Goal: Task Accomplishment & Management: Manage account settings

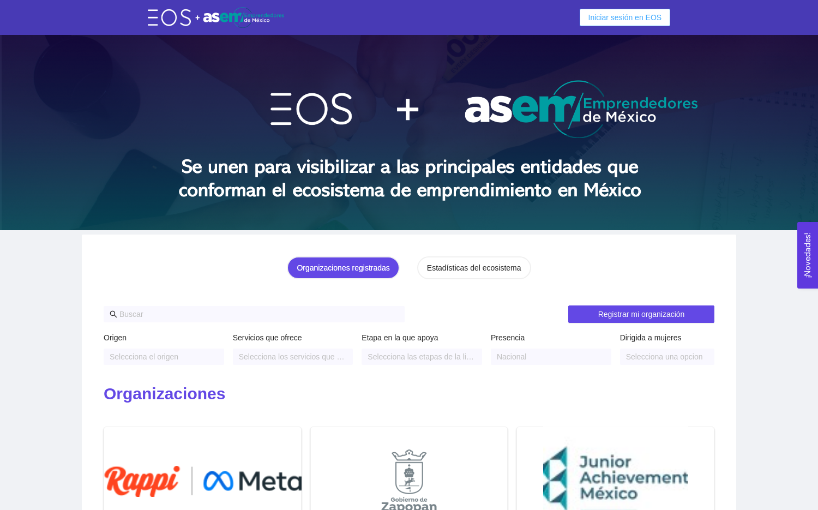
click at [618, 20] on span "Iniciar sesión en EOS" at bounding box center [626, 17] width 74 height 12
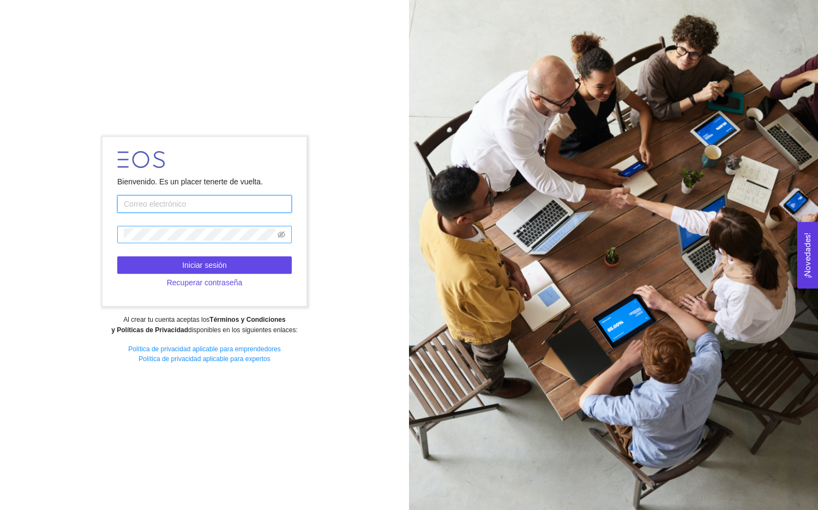
type input "a01562646@tec.mx"
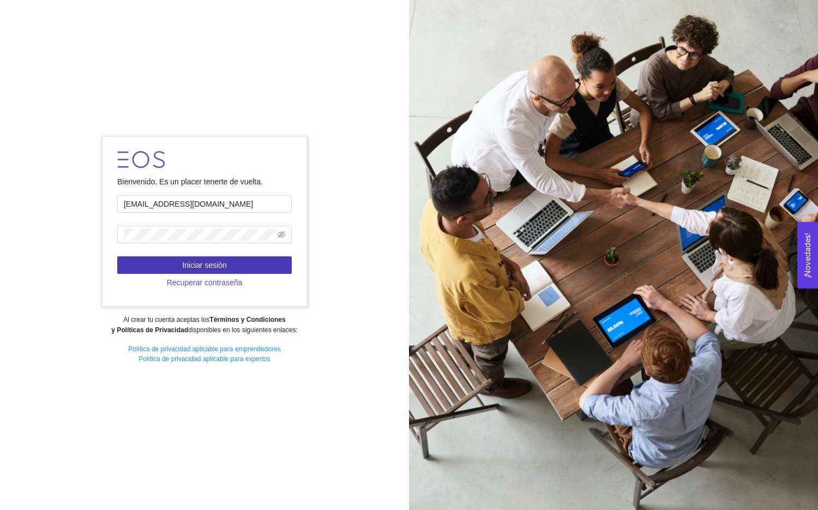
click at [211, 263] on span "Iniciar sesión" at bounding box center [204, 265] width 45 height 12
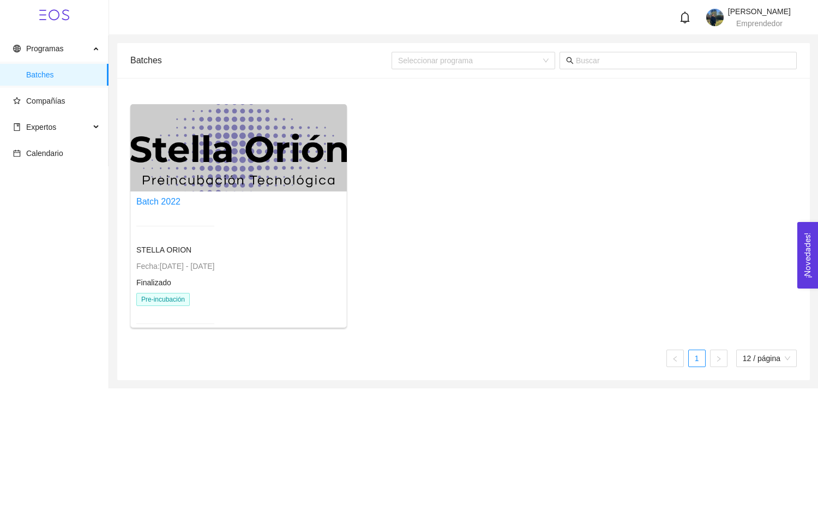
click at [222, 161] on div at bounding box center [238, 147] width 217 height 87
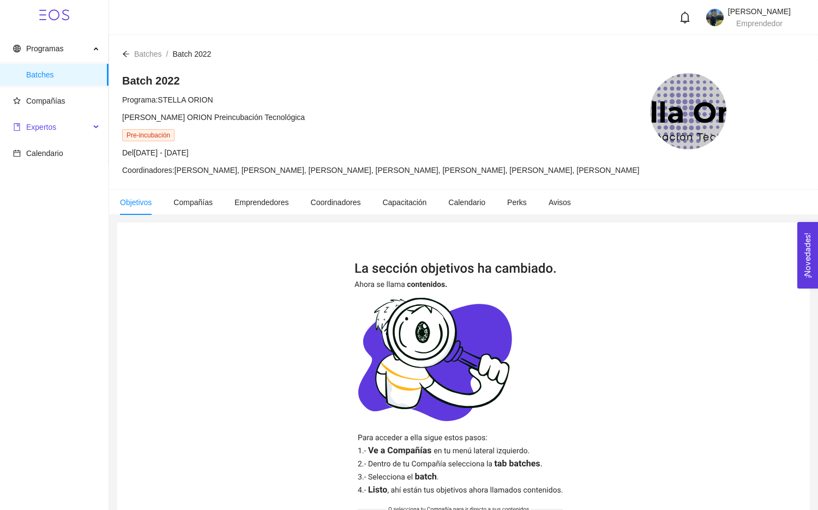
click at [83, 123] on span "Expertos" at bounding box center [51, 127] width 77 height 22
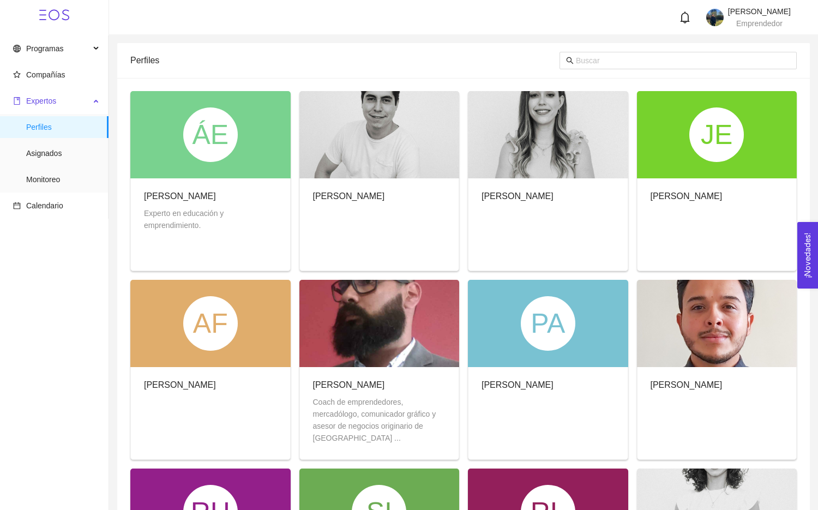
click at [69, 105] on span "Expertos" at bounding box center [51, 101] width 77 height 22
click at [44, 50] on span "Programas" at bounding box center [44, 48] width 37 height 9
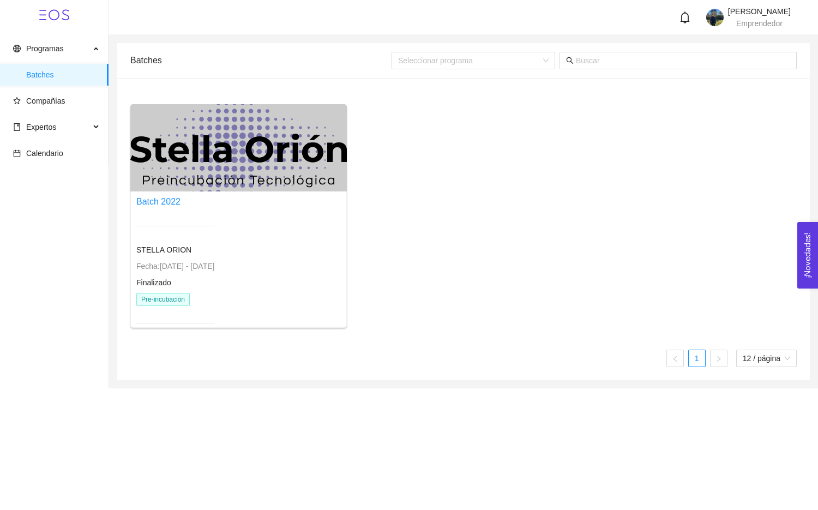
click at [201, 155] on div at bounding box center [238, 147] width 217 height 87
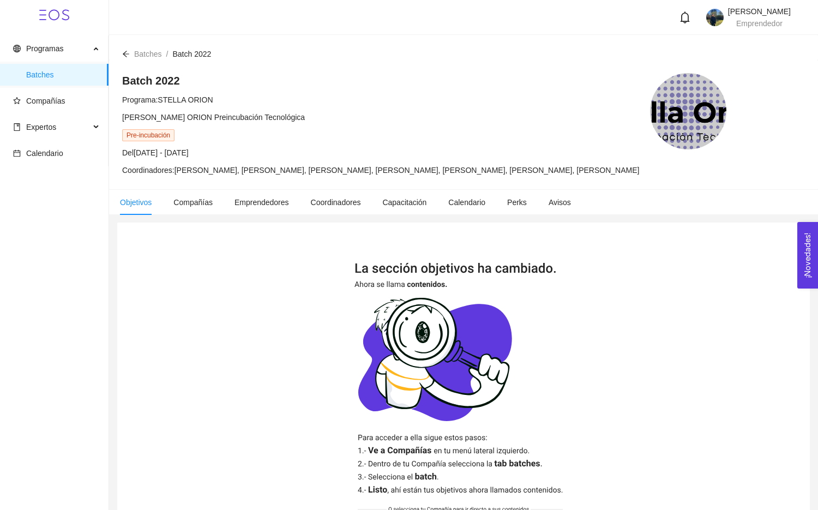
click at [143, 133] on span "Pre-incubación" at bounding box center [148, 135] width 52 height 12
click at [185, 55] on span "Batch 2022" at bounding box center [191, 54] width 39 height 9
click at [41, 51] on span "Programas" at bounding box center [44, 48] width 37 height 9
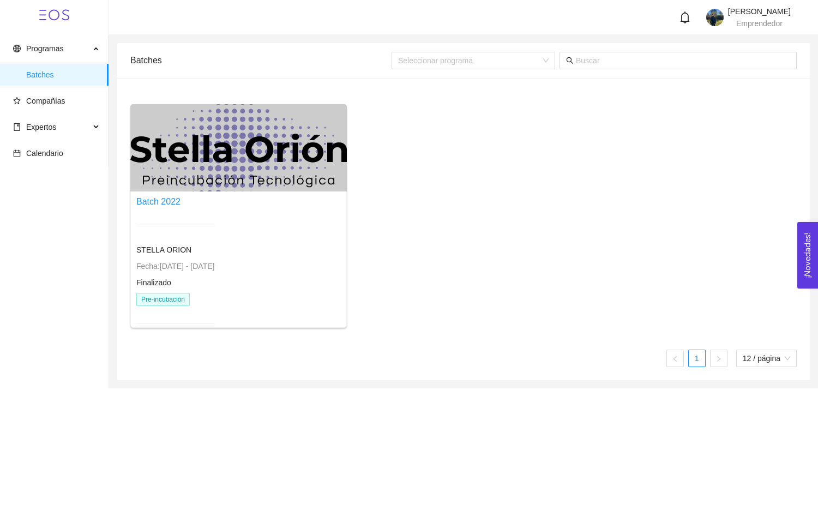
click at [52, 17] on icon at bounding box center [54, 15] width 30 height 30
click at [56, 101] on span "Compañías" at bounding box center [45, 101] width 39 height 9
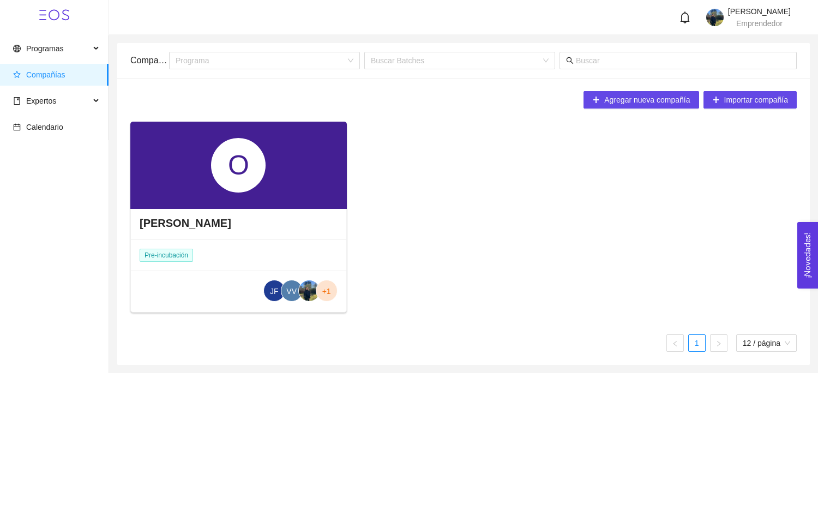
click at [191, 179] on div "O" at bounding box center [238, 165] width 217 height 87
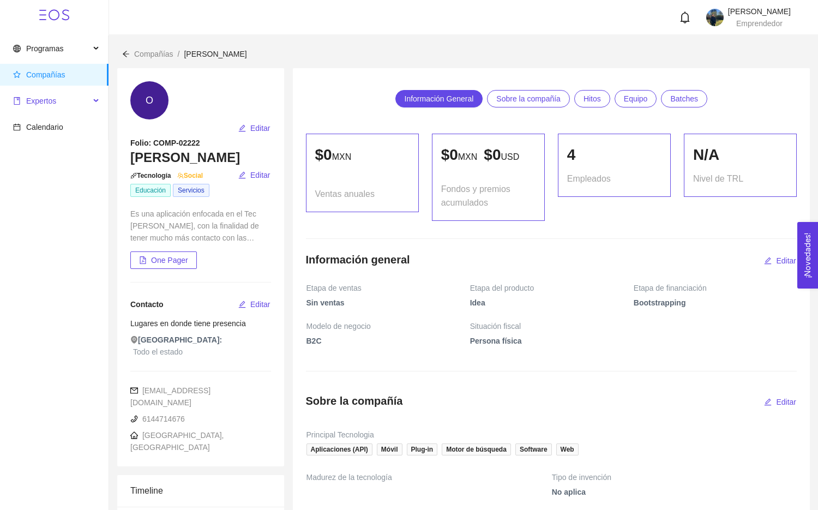
click at [36, 101] on span "Expertos" at bounding box center [41, 101] width 30 height 9
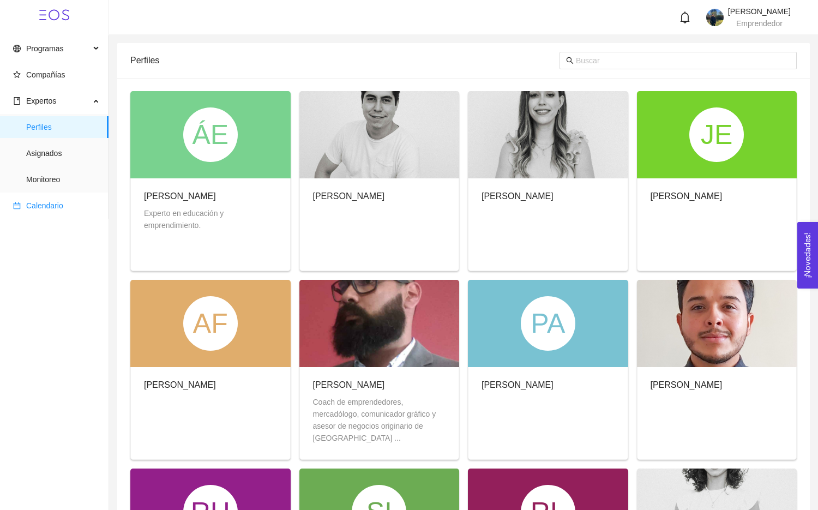
click at [45, 206] on span "Calendario" at bounding box center [44, 205] width 37 height 9
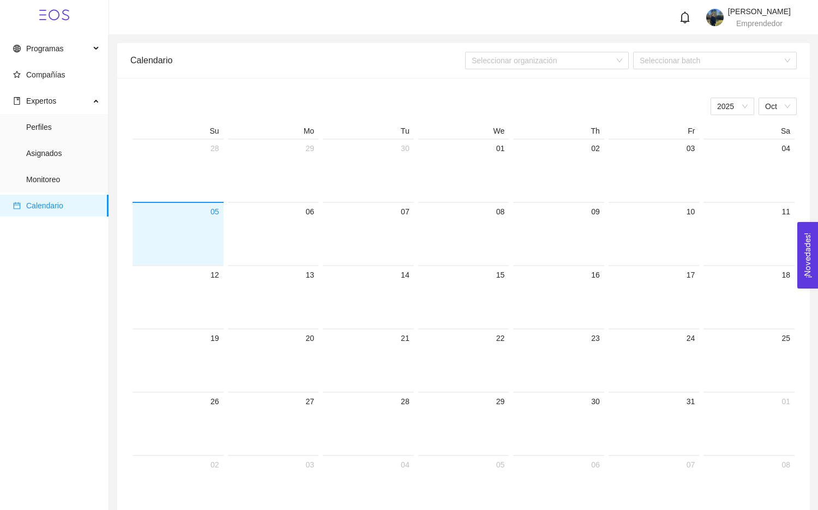
click at [40, 14] on icon at bounding box center [54, 15] width 30 height 30
click at [35, 51] on span "Programas" at bounding box center [44, 48] width 37 height 9
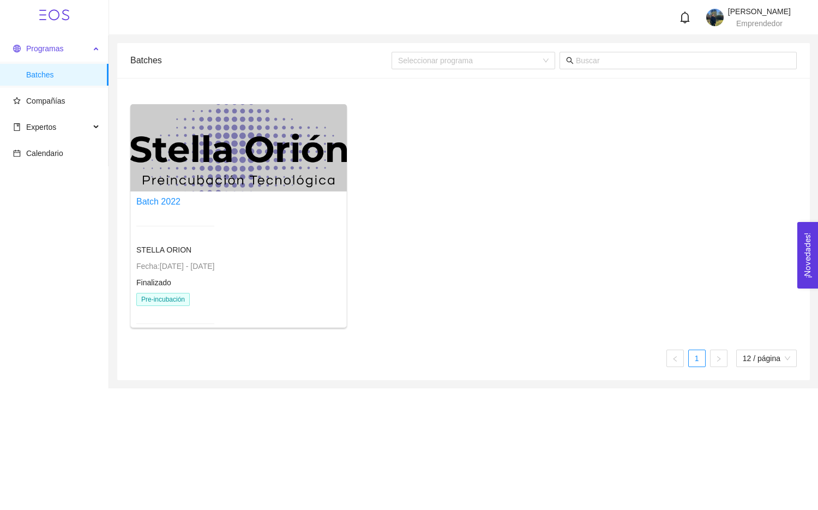
click at [46, 49] on span "Programas" at bounding box center [44, 48] width 37 height 9
drag, startPoint x: 4, startPoint y: 47, endPoint x: 11, endPoint y: 47, distance: 7.1
click at [4, 47] on div "Programas" at bounding box center [54, 49] width 109 height 22
click at [12, 47] on div "Programas" at bounding box center [54, 49] width 109 height 22
click at [171, 147] on div at bounding box center [238, 147] width 217 height 87
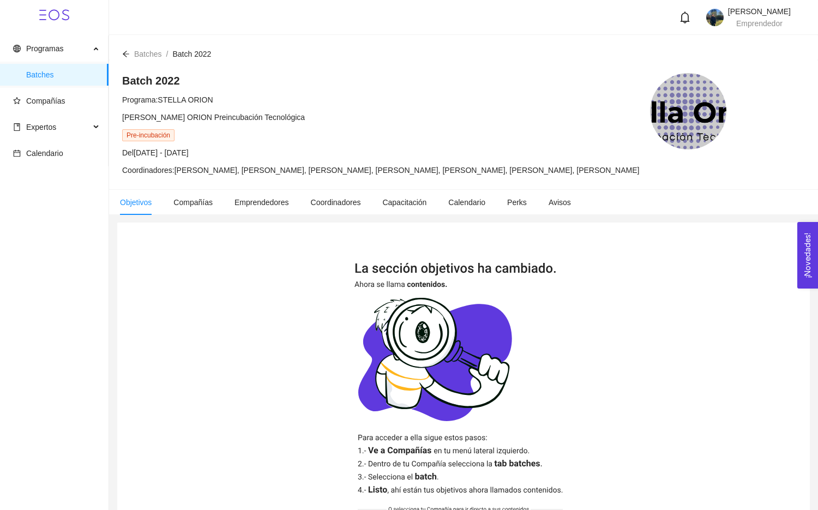
click at [52, 8] on icon at bounding box center [54, 15] width 30 height 30
click at [49, 105] on span "Compañías" at bounding box center [45, 101] width 39 height 9
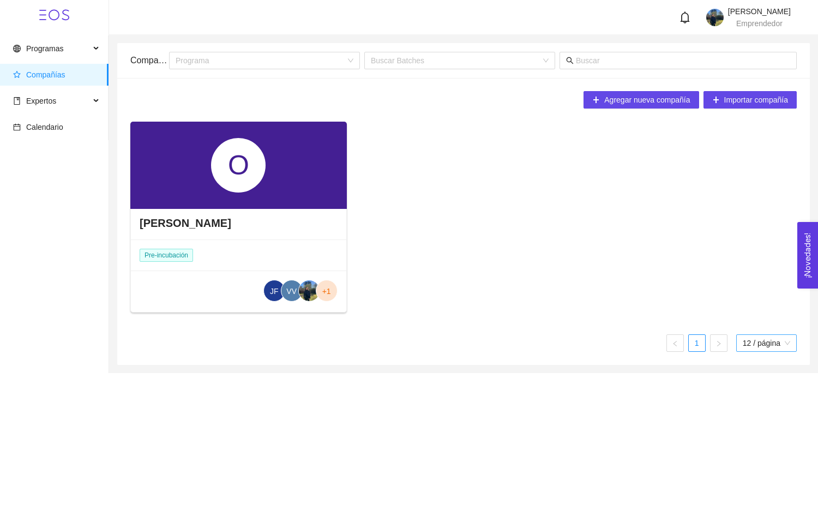
click at [761, 349] on span "12 / página" at bounding box center [766, 343] width 47 height 16
click at [515, 394] on div "Programas Batches Compañías Expertos Calendario Giuliana Herrera Lopez Emprende…" at bounding box center [409, 255] width 818 height 510
click at [260, 195] on div "O" at bounding box center [238, 165] width 217 height 87
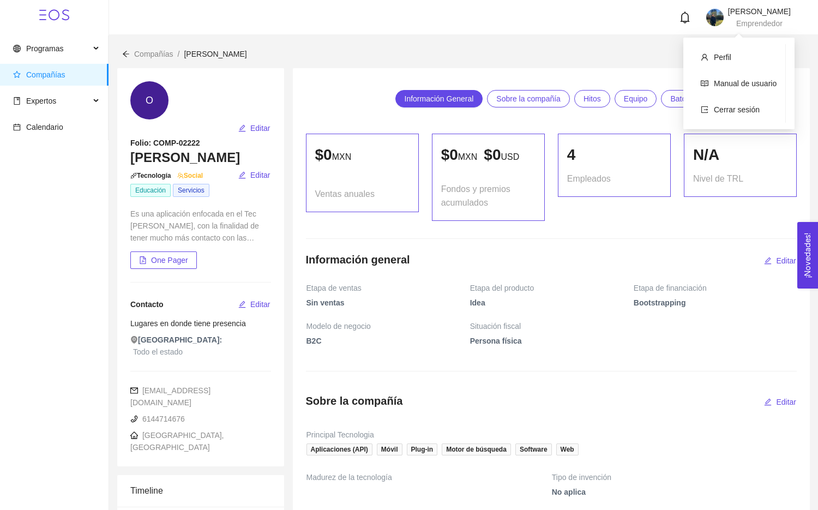
click at [728, 7] on span "Giuliana Herrera Lopez" at bounding box center [759, 11] width 63 height 9
click at [735, 109] on span "Cerrar sesión" at bounding box center [737, 109] width 46 height 9
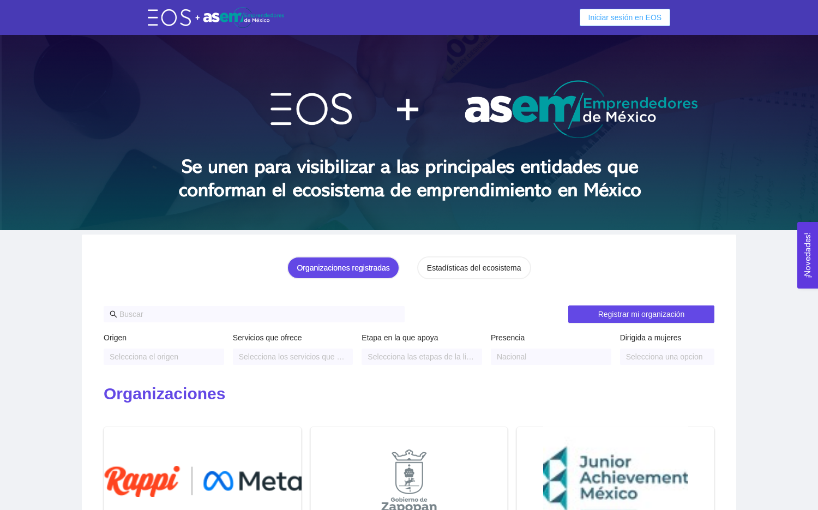
click at [599, 16] on span "Iniciar sesión en EOS" at bounding box center [626, 17] width 74 height 12
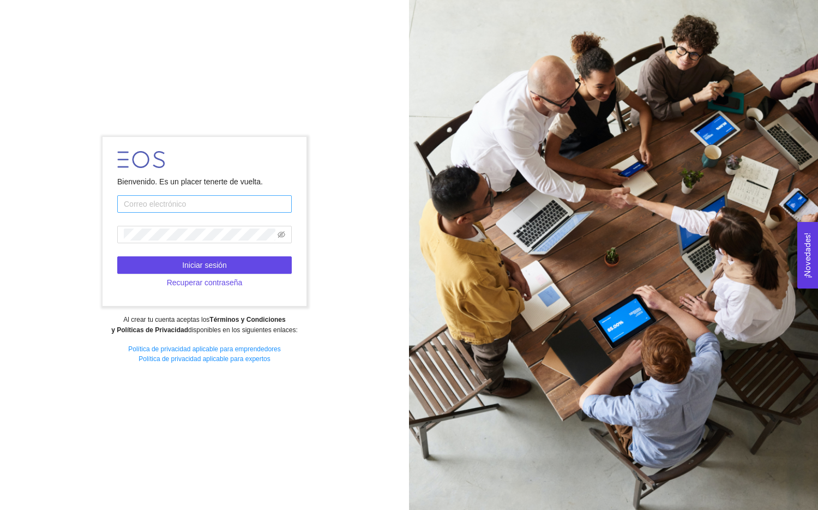
click at [186, 205] on input "text" at bounding box center [204, 203] width 175 height 17
type input "gherreralpez@gmail.com"
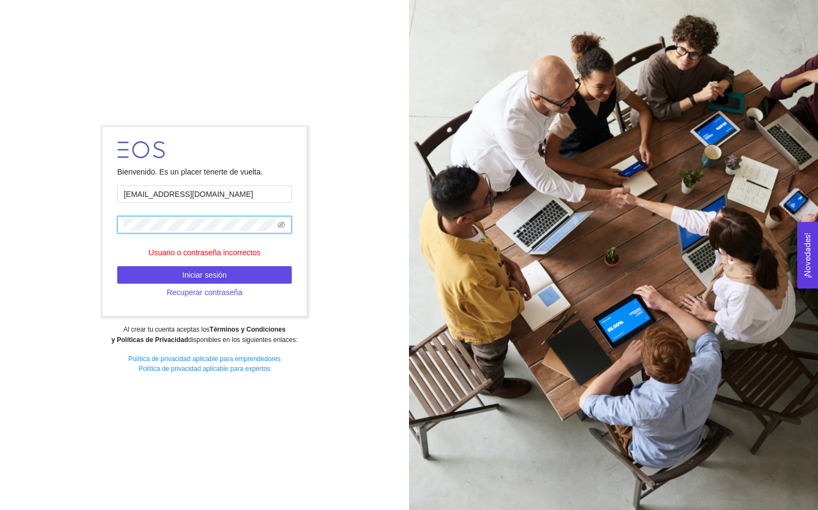
click at [113, 220] on form "Bienvenido. Es un placer tenerte de vuelta. gherreralpez@gmail.com Usuario o co…" at bounding box center [204, 221] width 203 height 189
click at [210, 201] on input "[EMAIL_ADDRESS][DOMAIN_NAME]" at bounding box center [204, 193] width 175 height 17
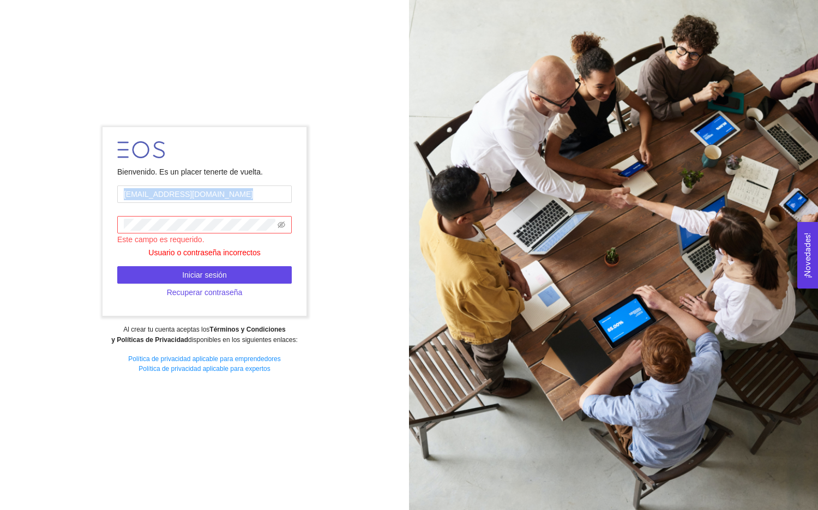
drag, startPoint x: 243, startPoint y: 205, endPoint x: 82, endPoint y: 190, distance: 162.1
click at [82, 190] on div "Bienvenido. Es un placer tenerte de vuelta. gherreralpez@gmail.com Este campo e…" at bounding box center [204, 254] width 409 height 271
click at [244, 174] on div "Bienvenido. Es un placer tenerte de vuelta." at bounding box center [204, 172] width 175 height 12
drag, startPoint x: 215, startPoint y: 195, endPoint x: 70, endPoint y: 182, distance: 145.7
click at [70, 182] on div "Bienvenido. Es un placer tenerte de vuelta. gherreralpez@gmail.com Este campo e…" at bounding box center [204, 254] width 409 height 271
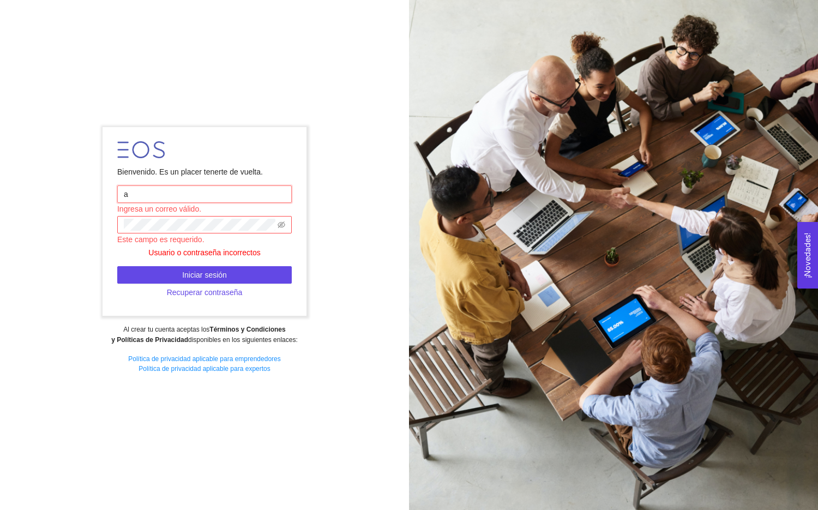
type input "a01562646@tec.mx"
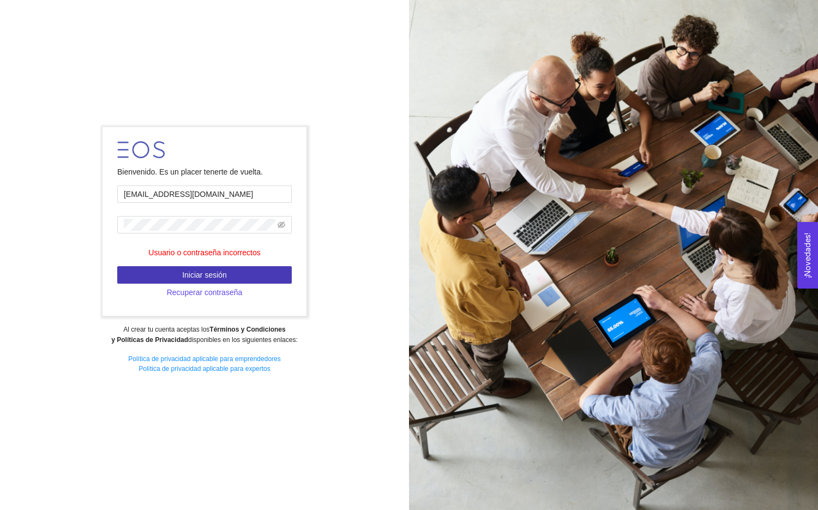
click at [249, 269] on button "Iniciar sesión" at bounding box center [204, 274] width 175 height 17
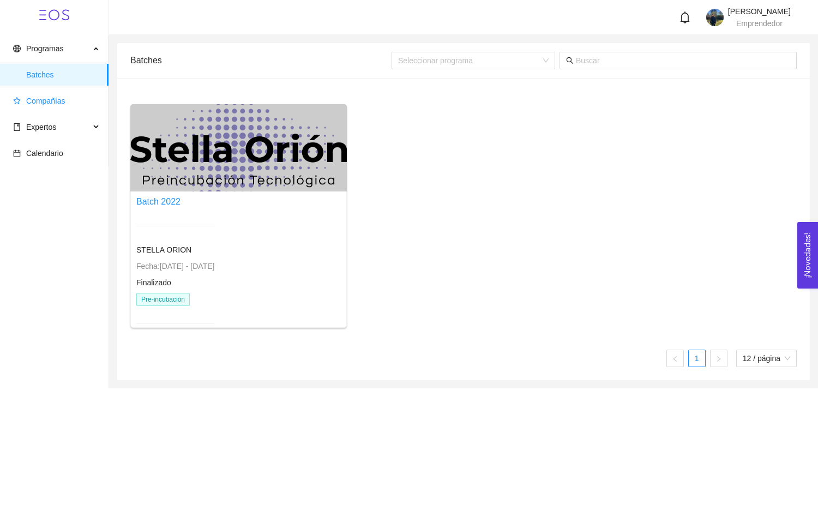
click at [45, 94] on span "Compañías" at bounding box center [56, 101] width 87 height 22
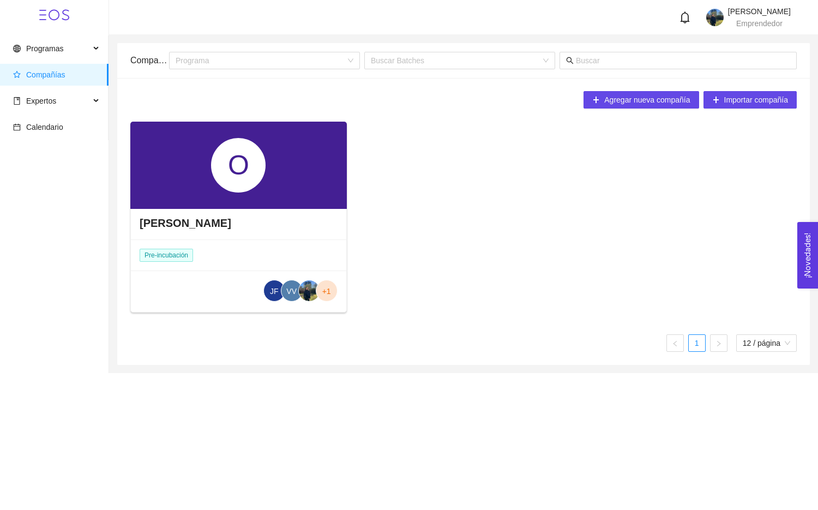
click at [706, 20] on img at bounding box center [714, 17] width 17 height 17
click at [405, 250] on div "O Orioner Pre-incubación JF VV +1" at bounding box center [463, 222] width 675 height 200
click at [759, 341] on span "12 / página" at bounding box center [766, 343] width 47 height 16
click at [536, 274] on div "O Orioner Pre-incubación JF VV +1" at bounding box center [463, 222] width 675 height 200
click at [219, 173] on div "O" at bounding box center [238, 165] width 55 height 55
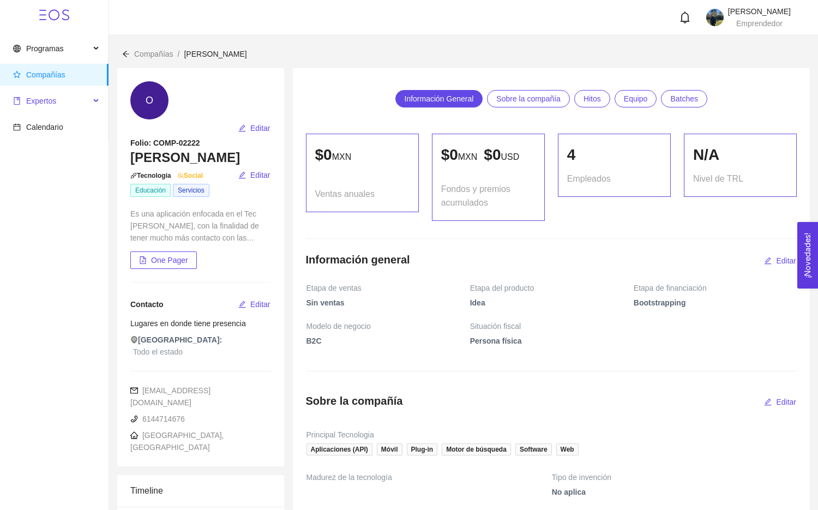
click at [75, 103] on span "Expertos" at bounding box center [51, 101] width 77 height 22
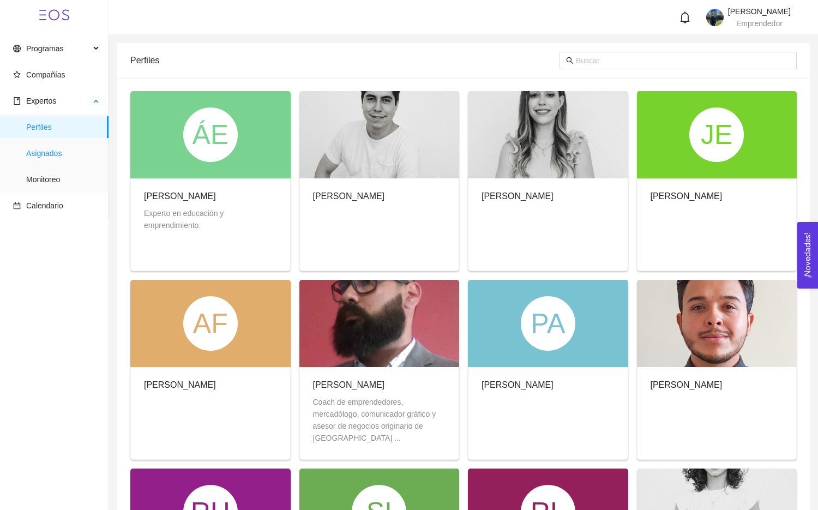
click at [52, 157] on span "Asignados" at bounding box center [63, 153] width 74 height 22
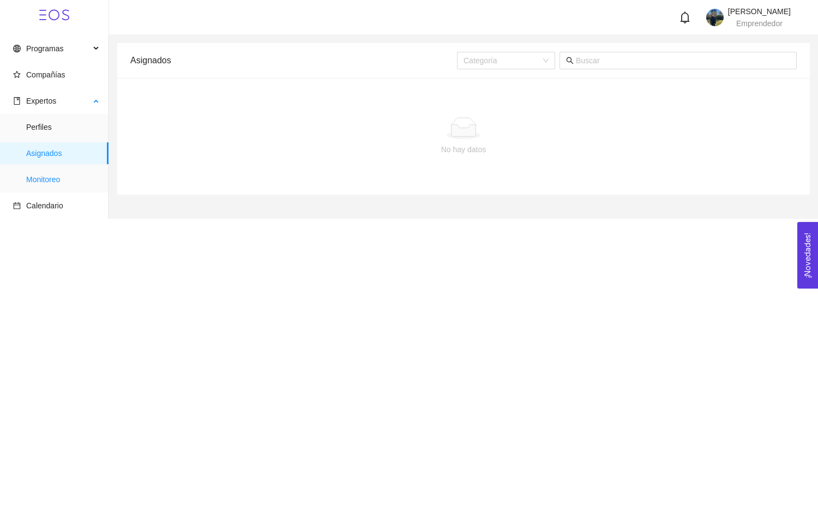
click at [47, 177] on span "Monitoreo" at bounding box center [63, 180] width 74 height 22
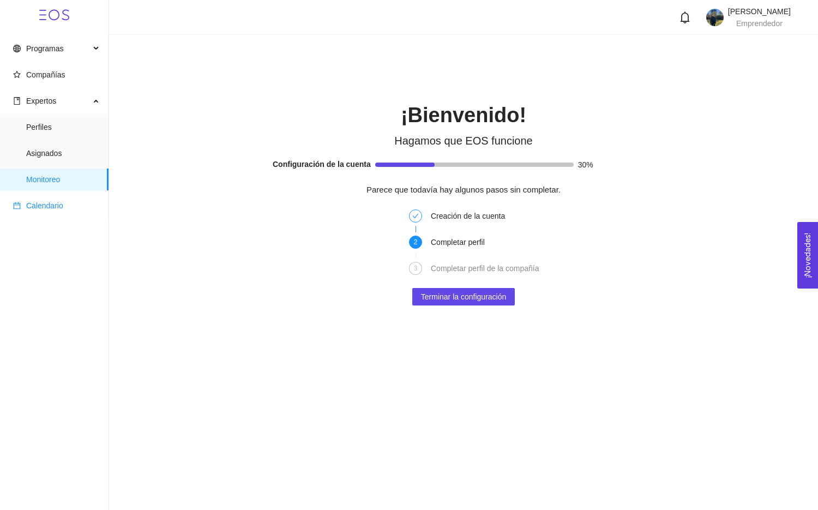
click at [34, 204] on span "Calendario" at bounding box center [44, 205] width 37 height 9
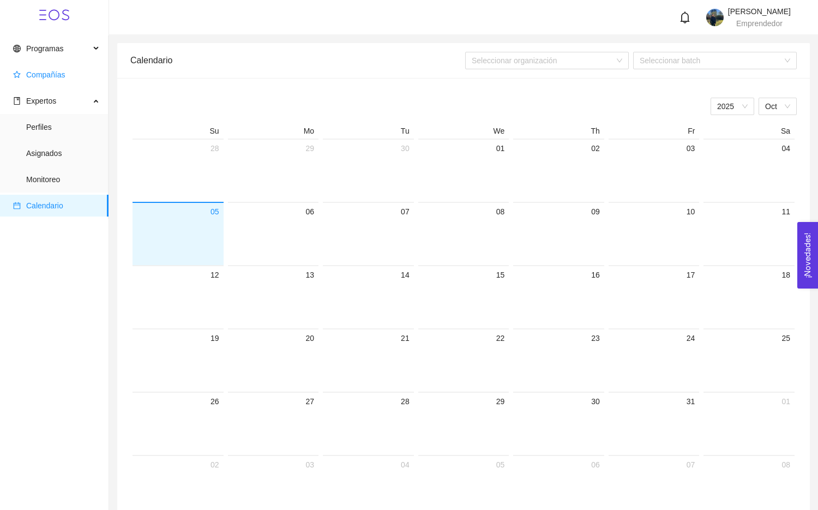
click at [43, 74] on span "Compañías" at bounding box center [45, 74] width 39 height 9
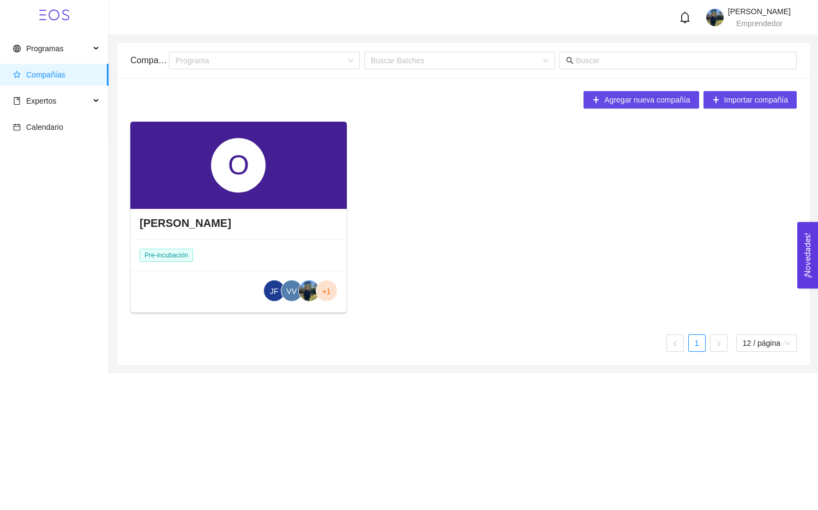
click at [755, 5] on header "Giuliana Herrera Lopez Emprendedor" at bounding box center [463, 17] width 709 height 35
click at [750, 13] on span "Giuliana Herrera Lopez" at bounding box center [759, 11] width 63 height 9
click at [725, 61] on span "Perfil" at bounding box center [722, 57] width 17 height 9
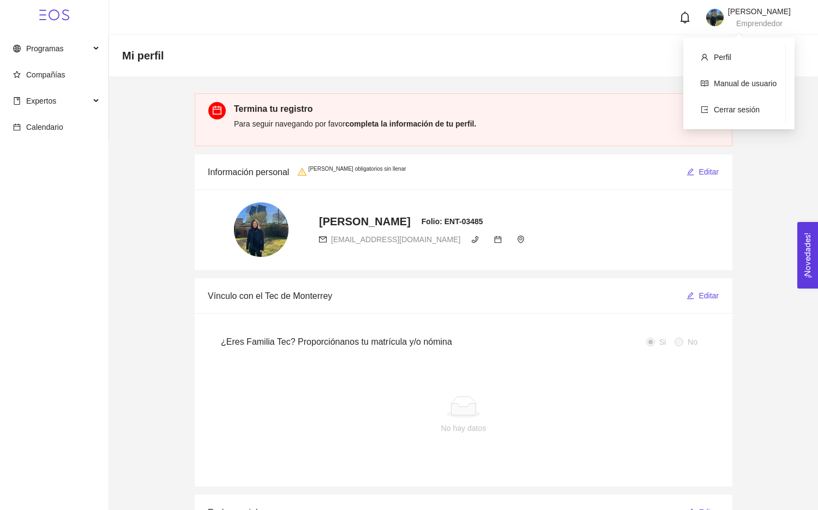
click at [765, 14] on span "Giuliana Herrera Lopez" at bounding box center [759, 11] width 63 height 9
click at [735, 86] on link "Manual de usuario" at bounding box center [745, 83] width 63 height 9
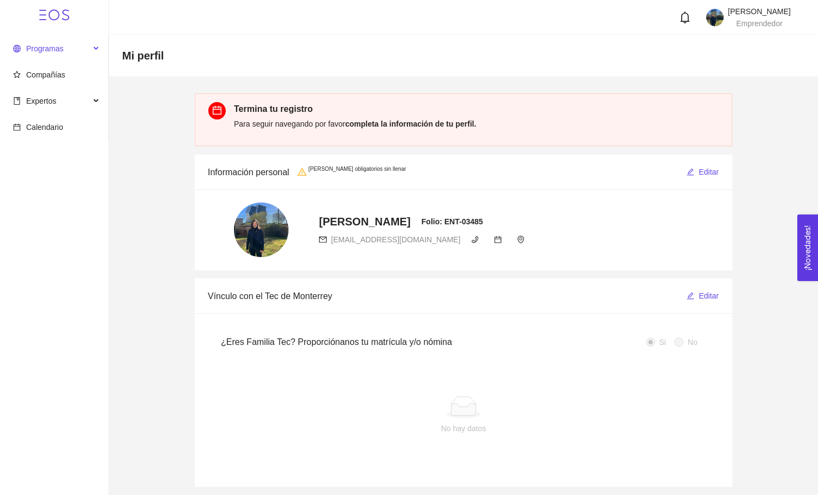
click at [87, 53] on span "Programas" at bounding box center [51, 49] width 77 height 22
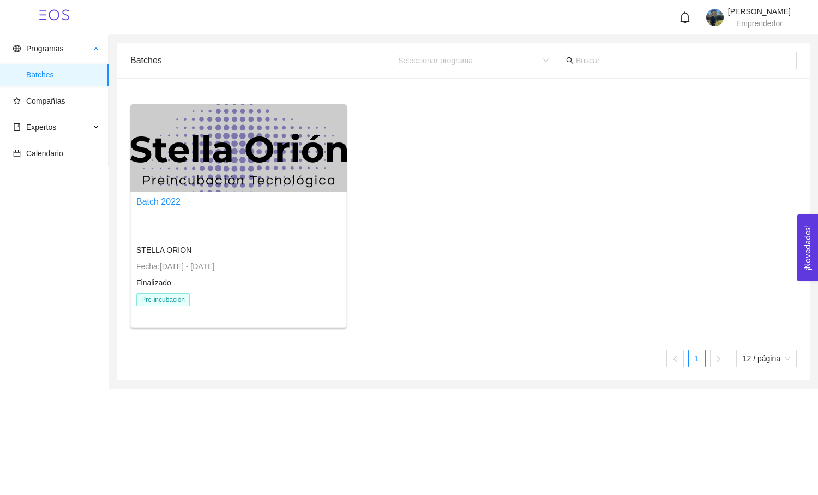
click at [51, 80] on span "Batches" at bounding box center [63, 75] width 74 height 22
click at [736, 22] on span "Emprendedor" at bounding box center [759, 23] width 46 height 9
click at [740, 106] on span "Cerrar sesión" at bounding box center [737, 109] width 46 height 9
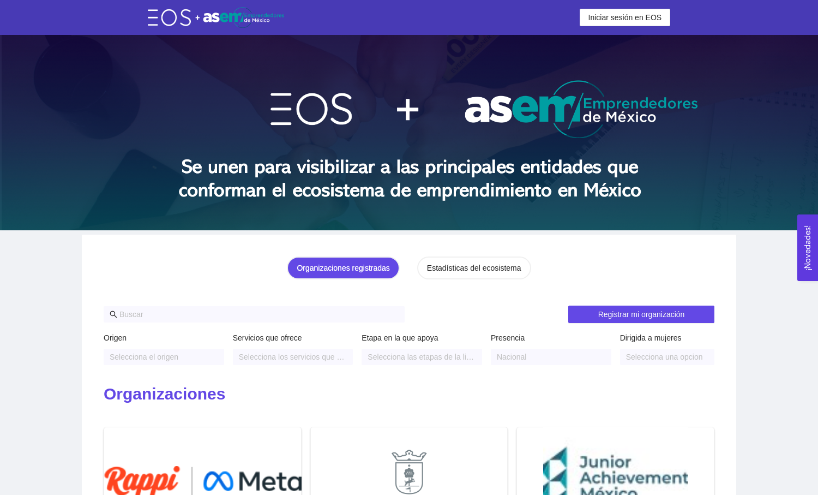
click at [157, 316] on input "text" at bounding box center [258, 314] width 279 height 12
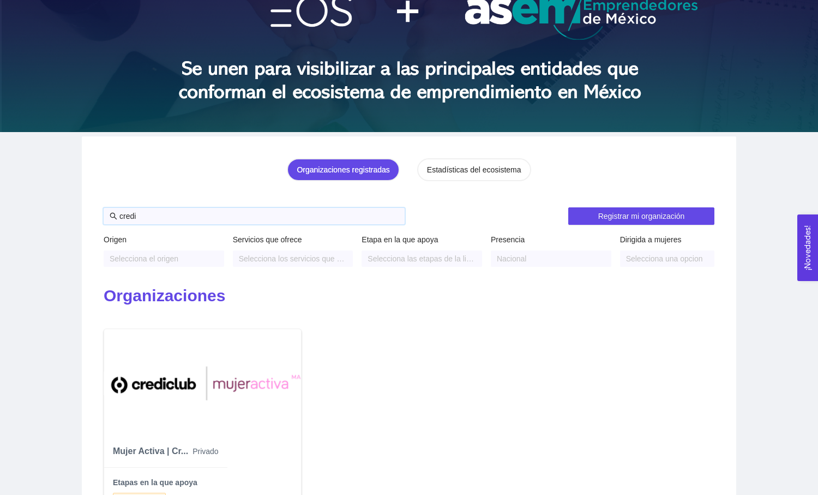
scroll to position [100, 0]
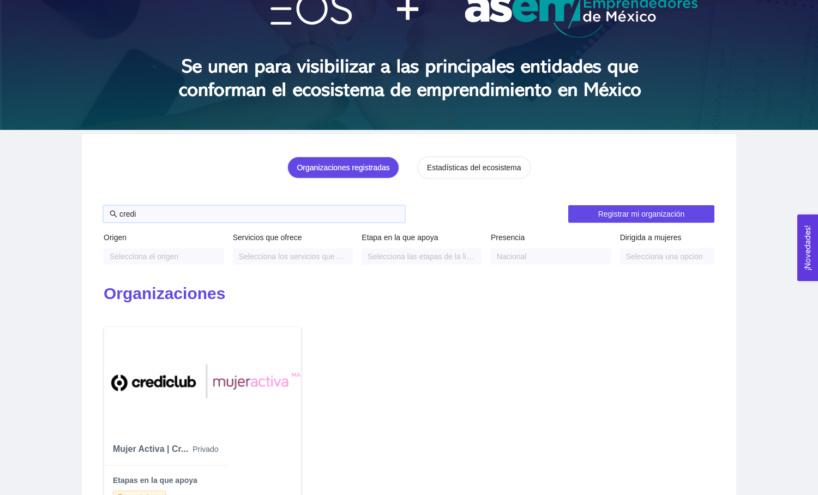
click at [286, 260] on div at bounding box center [287, 256] width 105 height 13
type input "credi"
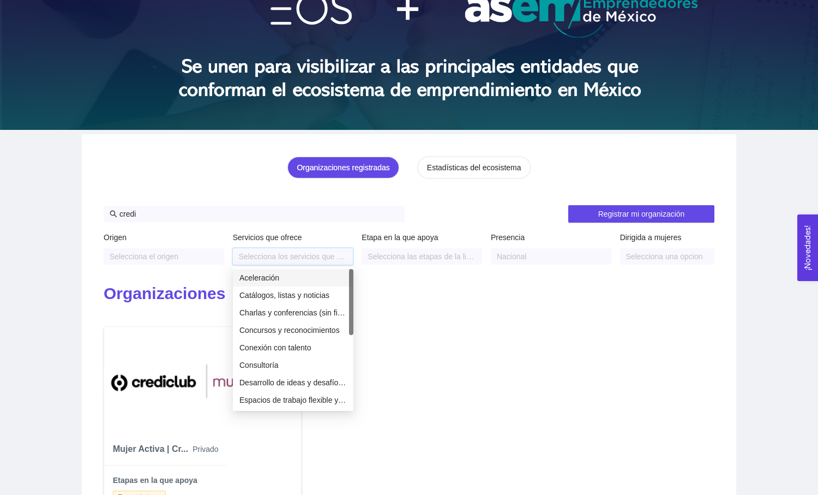
click at [397, 330] on div "Mujer Activa | Cr... Privado Etapas en la que apoya En crecimiento Servicios Fi…" at bounding box center [409, 444] width 620 height 237
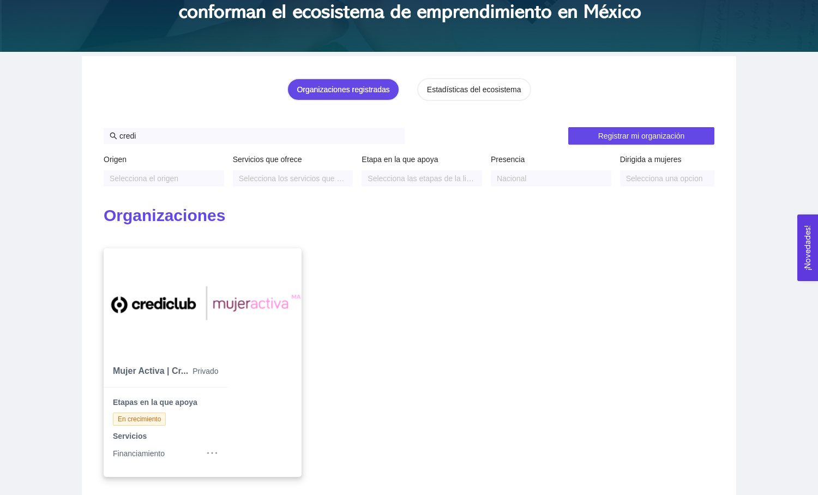
scroll to position [172, 0]
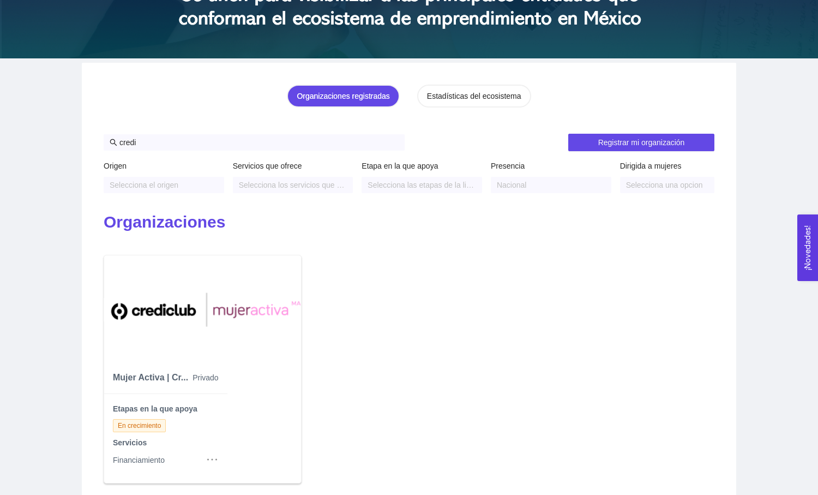
drag, startPoint x: 158, startPoint y: 133, endPoint x: 116, endPoint y: 130, distance: 42.7
click at [116, 130] on div "credi Registrar mi organización Origen Selecciona el origen Servicios que ofrec…" at bounding box center [409, 319] width 611 height 406
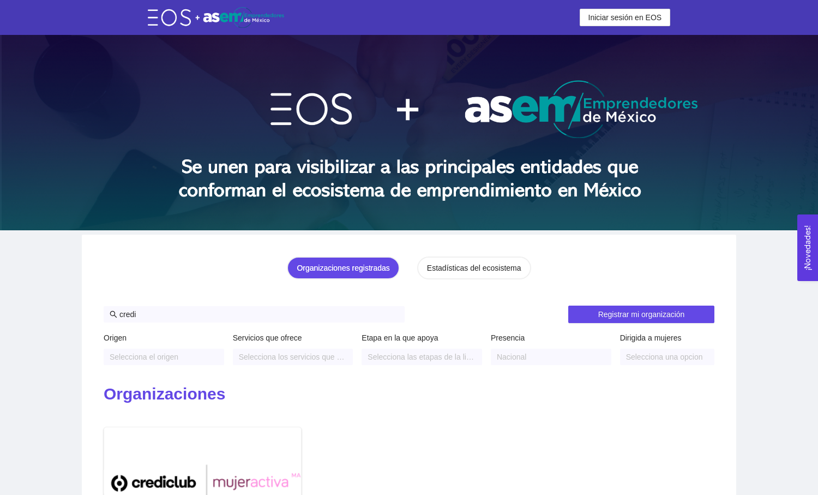
scroll to position [0, 0]
click at [603, 27] on header "Iniciar sesión en EOS Iniciar sesión en EOS" at bounding box center [409, 17] width 818 height 35
click at [603, 21] on span "Iniciar sesión en EOS" at bounding box center [626, 17] width 74 height 12
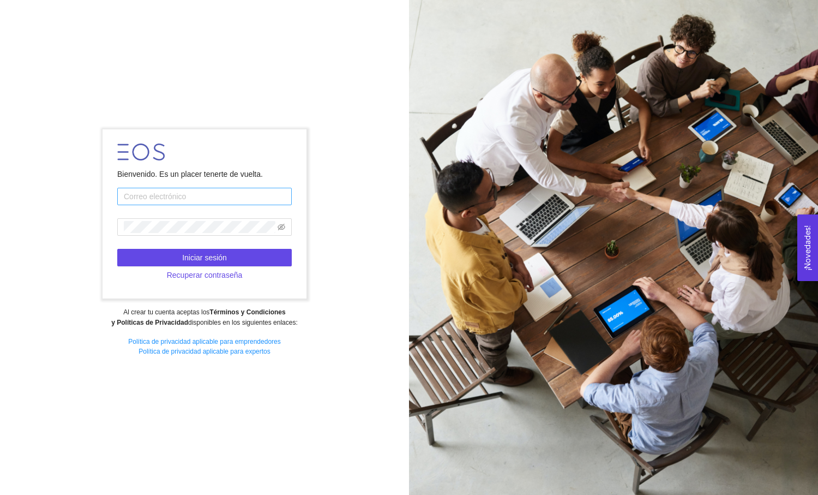
click at [242, 195] on input "text" at bounding box center [204, 196] width 175 height 17
type input "[EMAIL_ADDRESS][DOMAIN_NAME]"
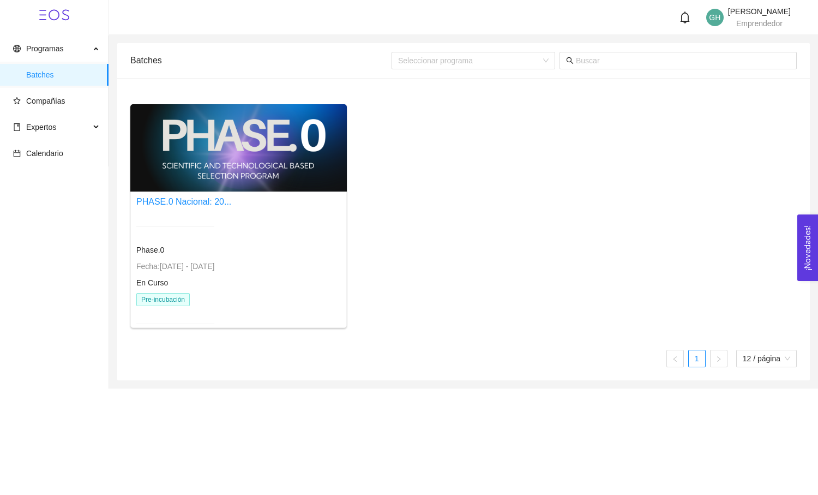
click at [223, 161] on div at bounding box center [238, 147] width 217 height 87
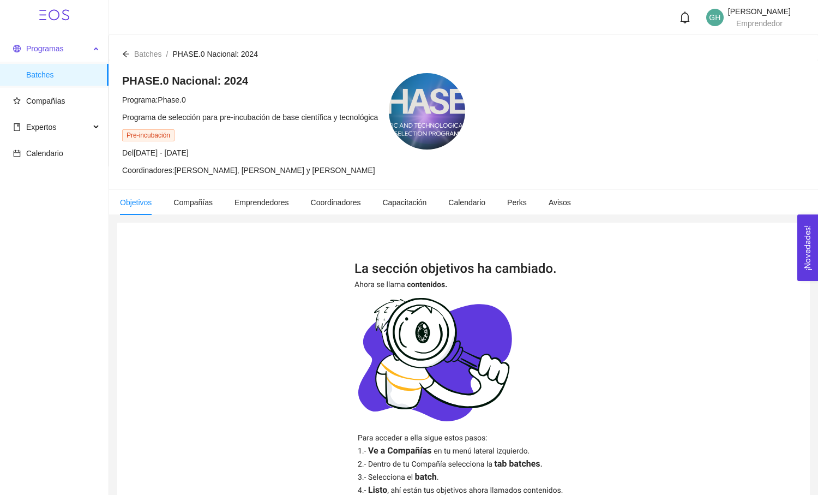
click at [59, 50] on span "Programas" at bounding box center [44, 48] width 37 height 9
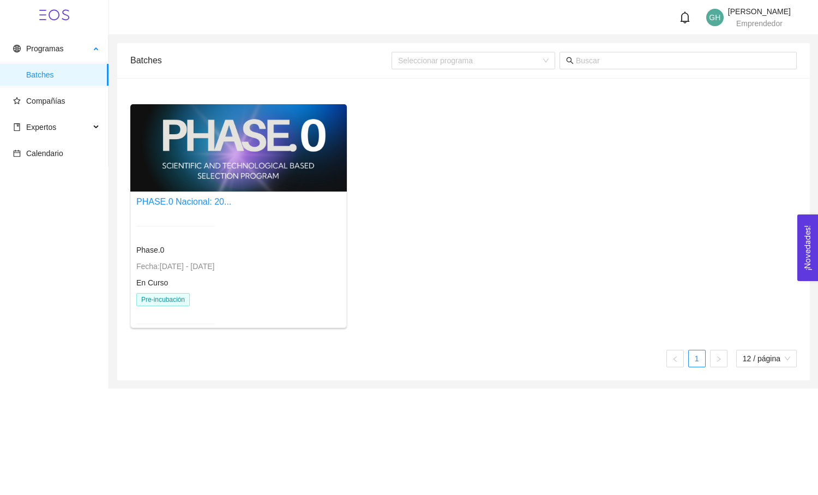
click at [53, 73] on span "Batches" at bounding box center [63, 75] width 74 height 22
click at [215, 152] on div at bounding box center [238, 147] width 217 height 87
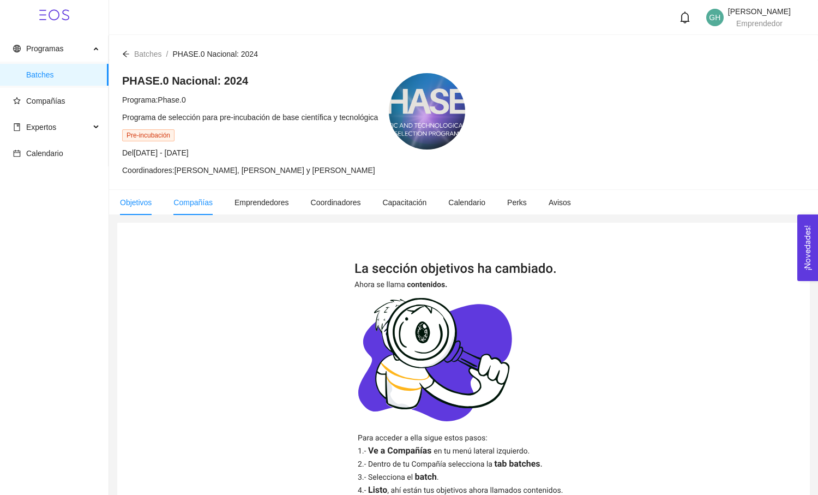
click at [197, 202] on span "Compañías" at bounding box center [192, 202] width 39 height 9
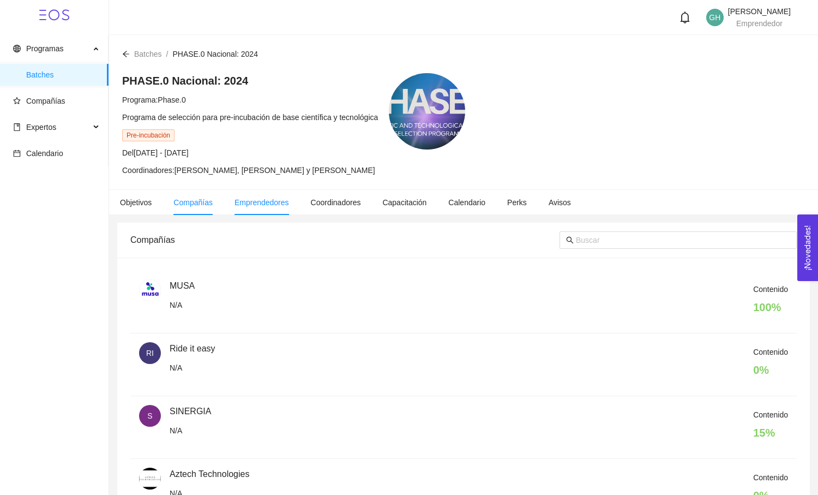
click at [280, 198] on span "Emprendedores" at bounding box center [262, 202] width 55 height 9
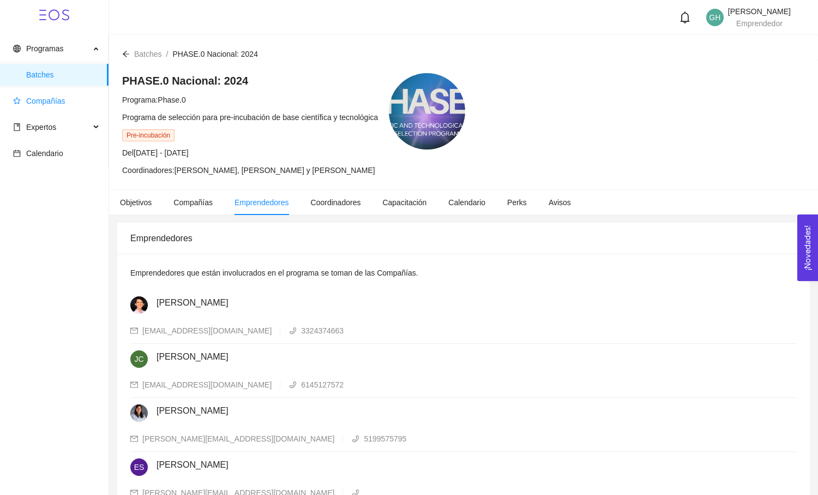
click at [46, 104] on span "Compañías" at bounding box center [45, 101] width 39 height 9
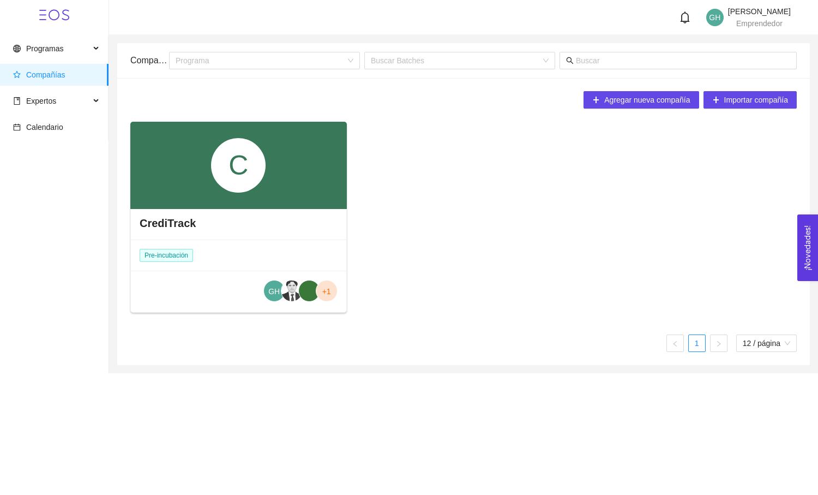
click at [219, 200] on div "C" at bounding box center [238, 165] width 217 height 87
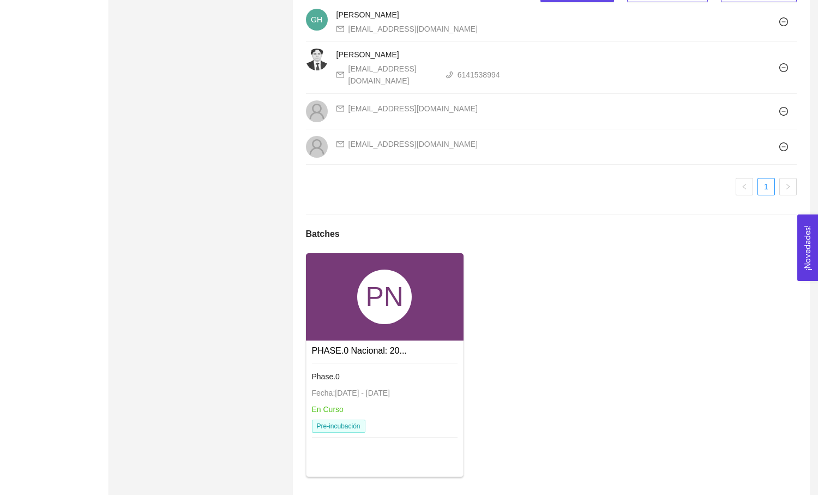
scroll to position [741, 0]
click at [381, 290] on div "PN" at bounding box center [384, 297] width 55 height 55
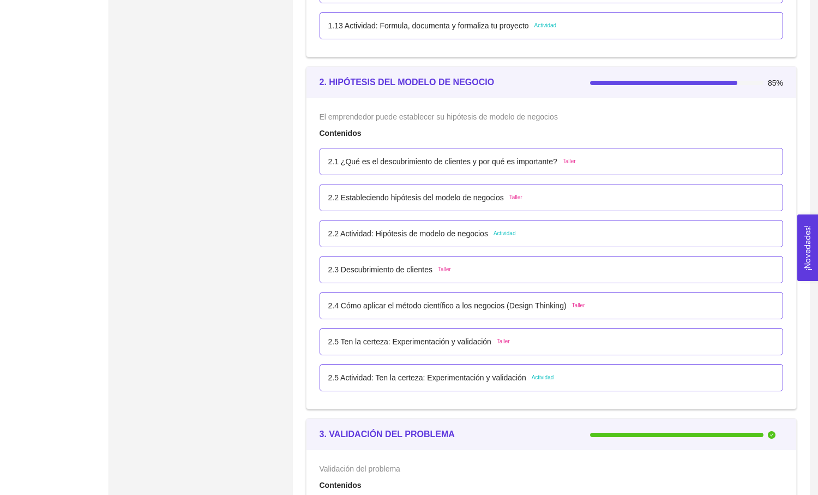
scroll to position [950, 0]
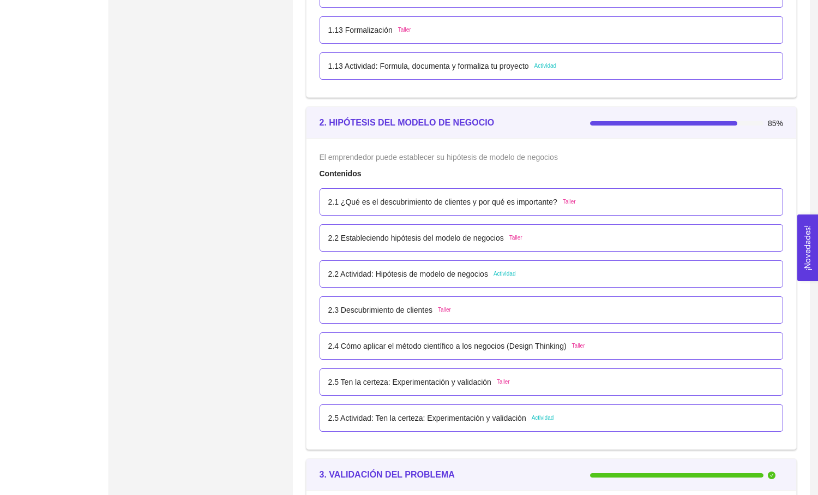
click at [493, 206] on p "2.1 ¿Qué es el descubrimiento de clientes y por qué es importante?" at bounding box center [442, 202] width 229 height 12
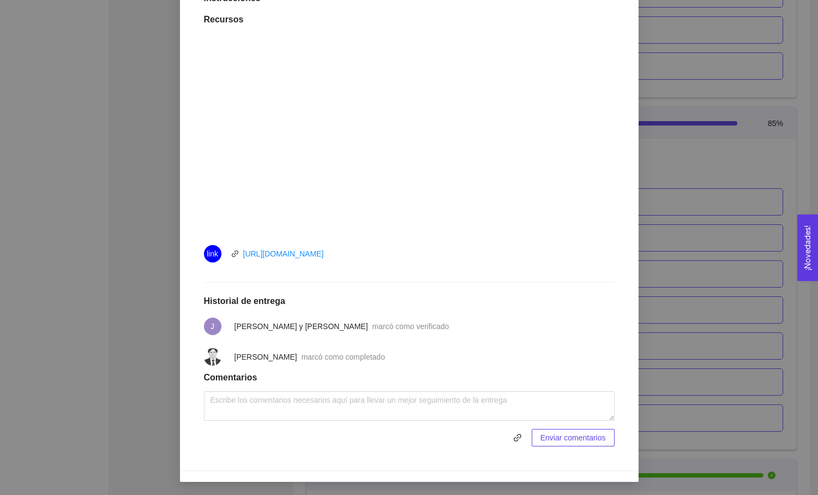
scroll to position [317, 0]
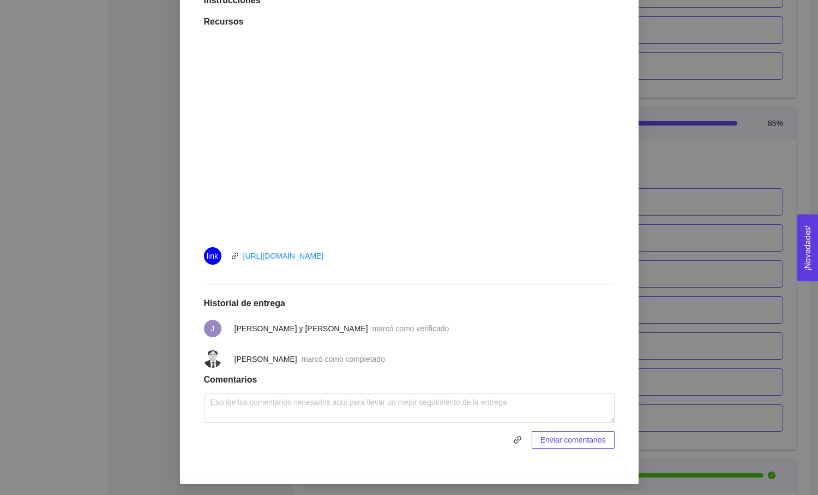
click at [792, 141] on div "2. HIPÓTESIS DEL MODELO DE NEGOCIO El emprendedor puede establecer su hipótesis…" at bounding box center [409, 247] width 818 height 495
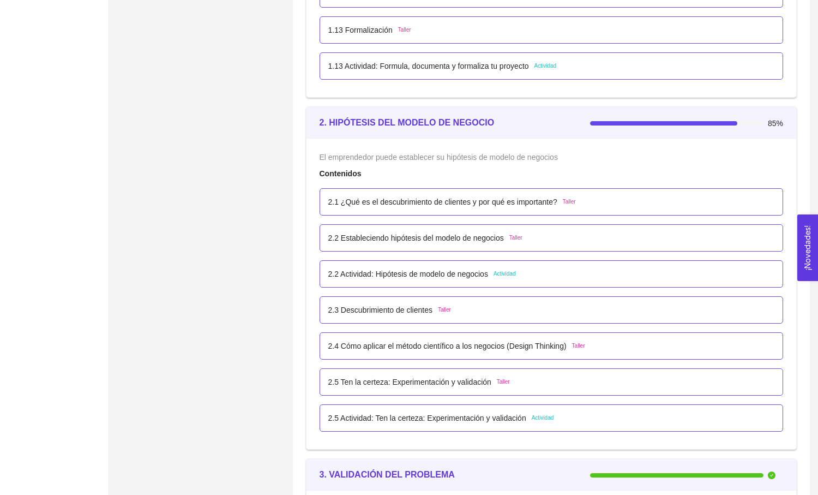
scroll to position [1008, 0]
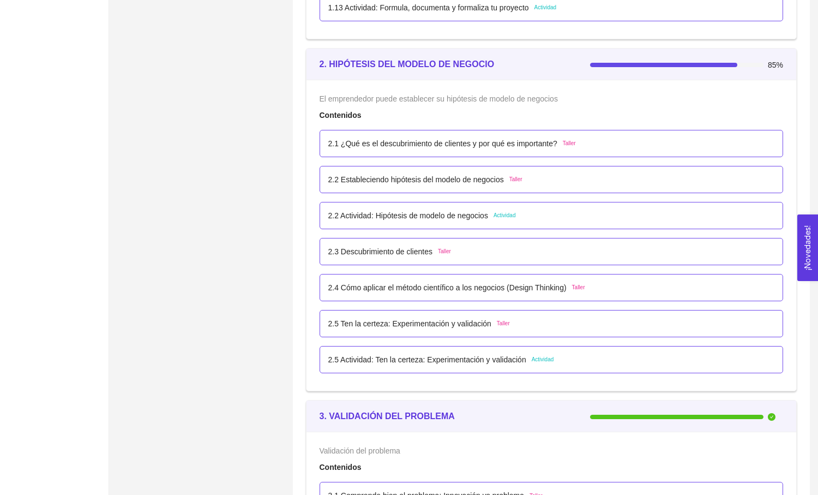
click at [590, 179] on div "2.2 Estableciendo hipótesis del modelo de negocios Taller" at bounding box center [551, 179] width 447 height 12
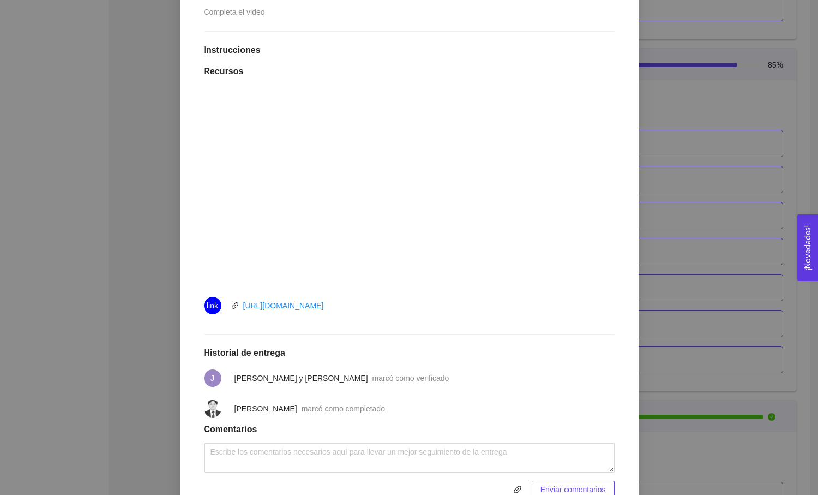
click at [773, 143] on div "2. HIPÓTESIS DEL MODELO DE NEGOCIO El emprendedor puede establecer su hipótesis…" at bounding box center [409, 247] width 818 height 495
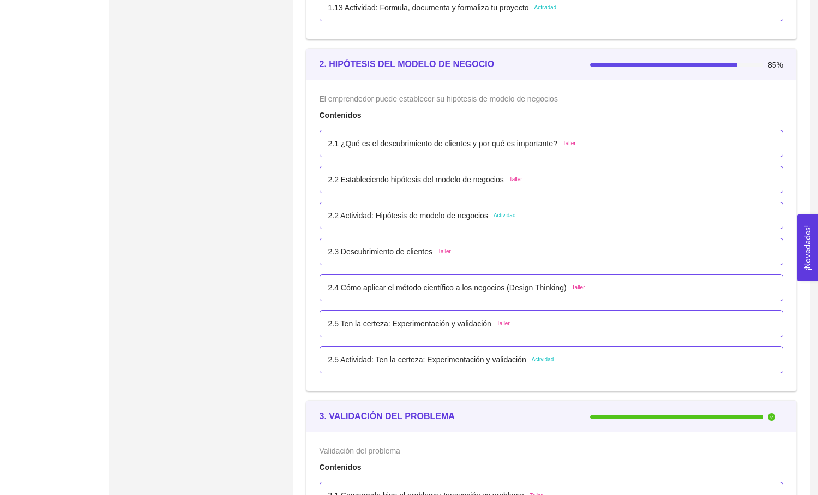
click at [653, 254] on div "2.3 Descubrimiento de clientes Taller" at bounding box center [551, 251] width 447 height 12
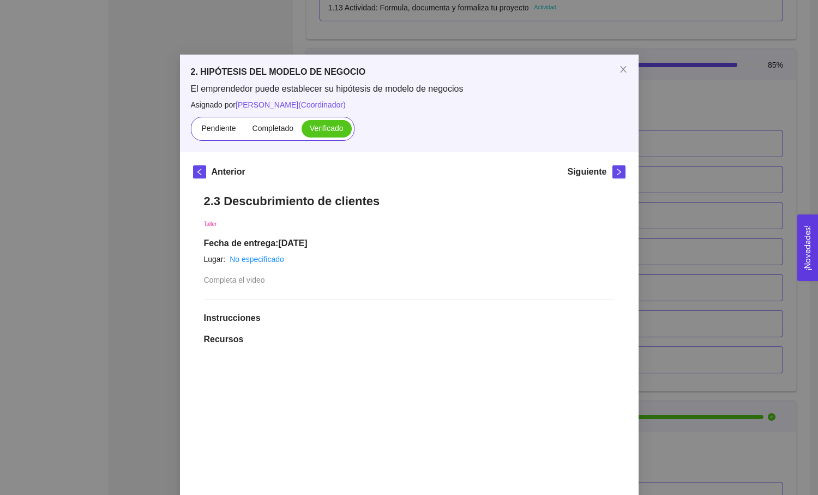
click at [800, 96] on div "2. HIPÓTESIS DEL MODELO DE NEGOCIO El emprendedor puede establecer su hipótesis…" at bounding box center [409, 247] width 818 height 495
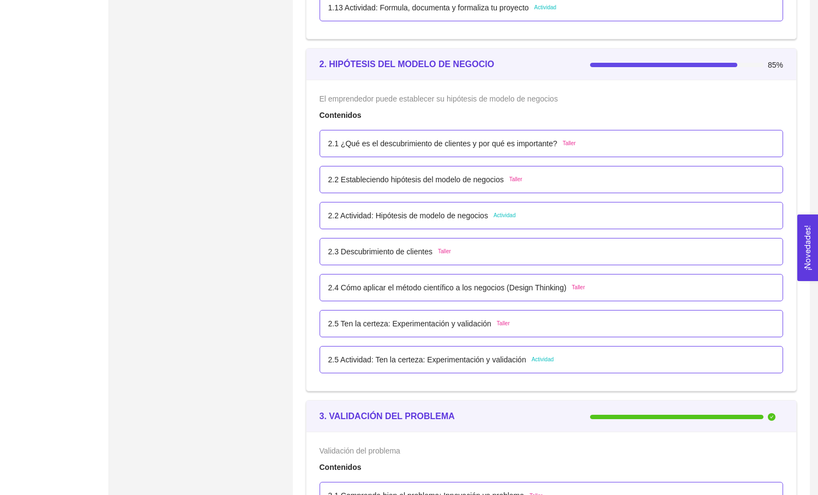
click at [651, 219] on div "2.2 Actividad: Hipótesis de modelo de negocios Actividad" at bounding box center [551, 215] width 447 height 12
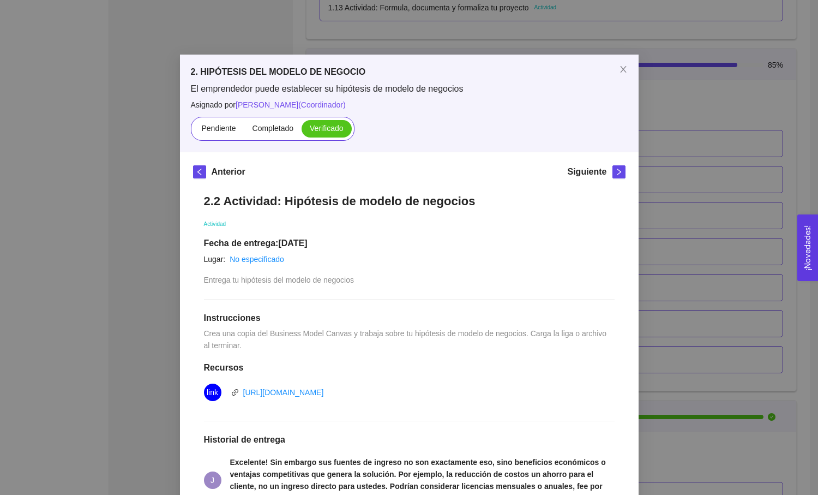
click at [760, 124] on div "2. HIPÓTESIS DEL MODELO DE NEGOCIO El emprendedor puede establecer su hipótesis…" at bounding box center [409, 247] width 818 height 495
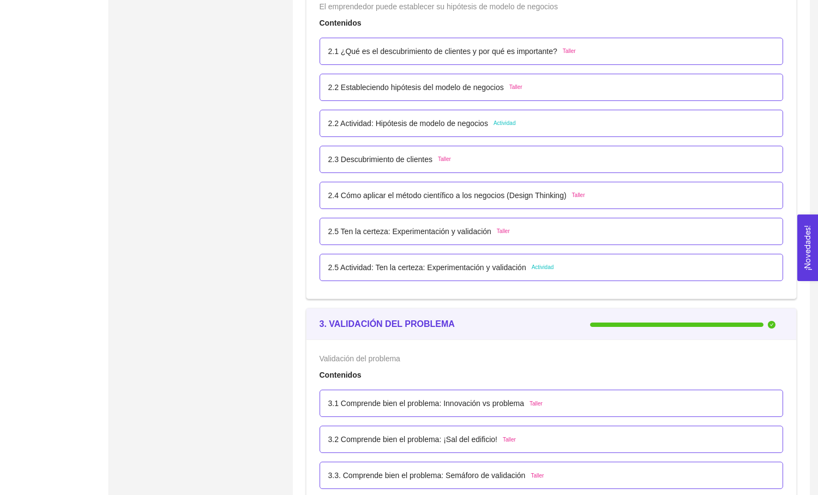
scroll to position [1129, 0]
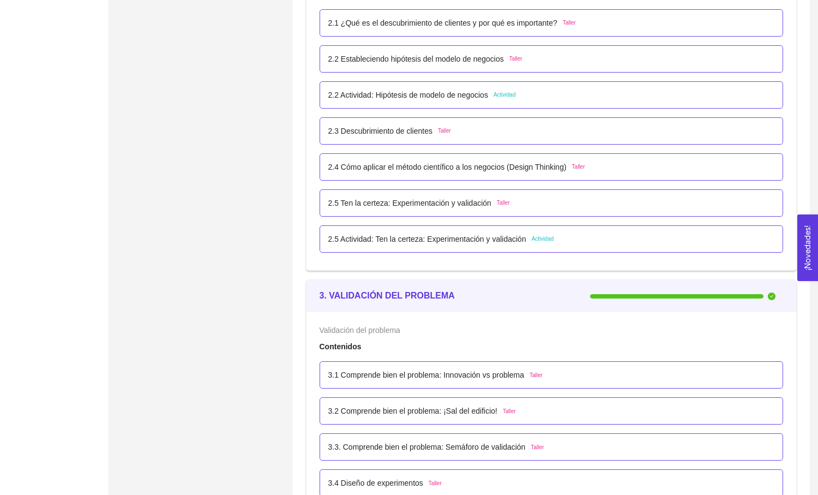
click at [620, 171] on div "2.4 Cómo aplicar el método científico a los negocios (Design Thinking) Taller" at bounding box center [551, 167] width 447 height 12
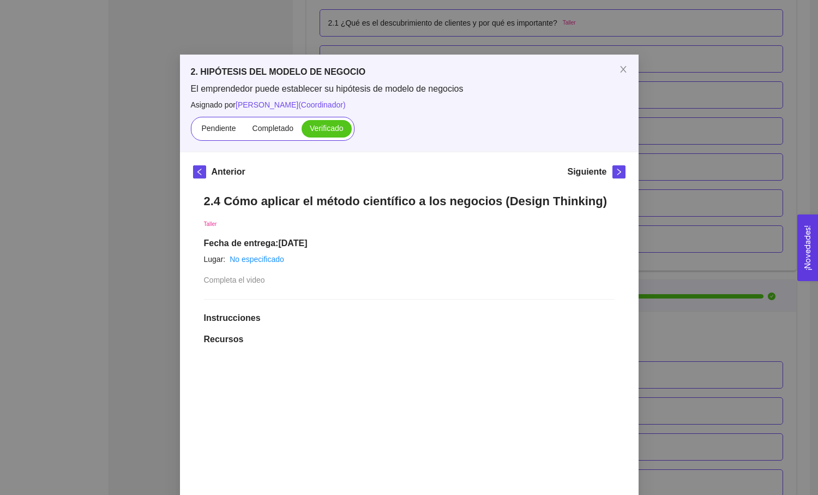
click at [792, 70] on div "2. HIPÓTESIS DEL MODELO DE NEGOCIO El emprendedor puede establecer su hipótesis…" at bounding box center [409, 247] width 818 height 495
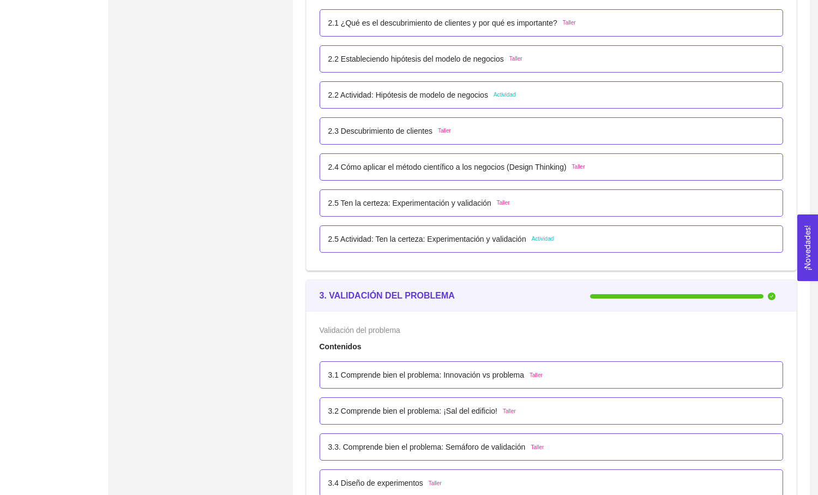
click at [649, 223] on li "2.5 Actividad: Ten la certeza: Experimentación y validación Actividad" at bounding box center [552, 239] width 464 height 36
click at [625, 209] on div "2.5 Ten la certeza: Experimentación y validación Taller" at bounding box center [552, 202] width 464 height 27
click at [507, 212] on div "2.5 Ten la certeza: Experimentación y validación Taller" at bounding box center [552, 202] width 464 height 27
click at [483, 193] on div "2.5 Ten la certeza: Experimentación y validación Taller" at bounding box center [552, 202] width 464 height 27
click at [555, 204] on div "2.5 Ten la certeza: Experimentación y validación Taller" at bounding box center [551, 203] width 447 height 12
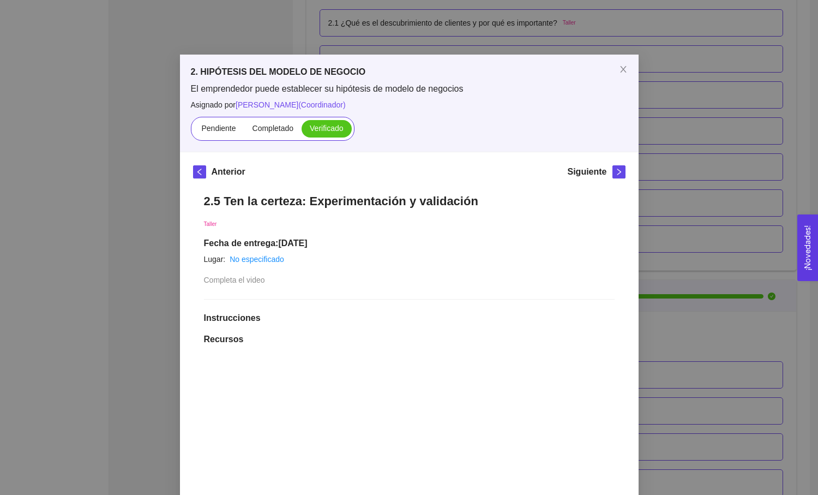
scroll to position [0, 0]
click at [795, 137] on div "2. HIPÓTESIS DEL MODELO DE NEGOCIO El emprendedor puede establecer su hipótesis…" at bounding box center [409, 247] width 818 height 495
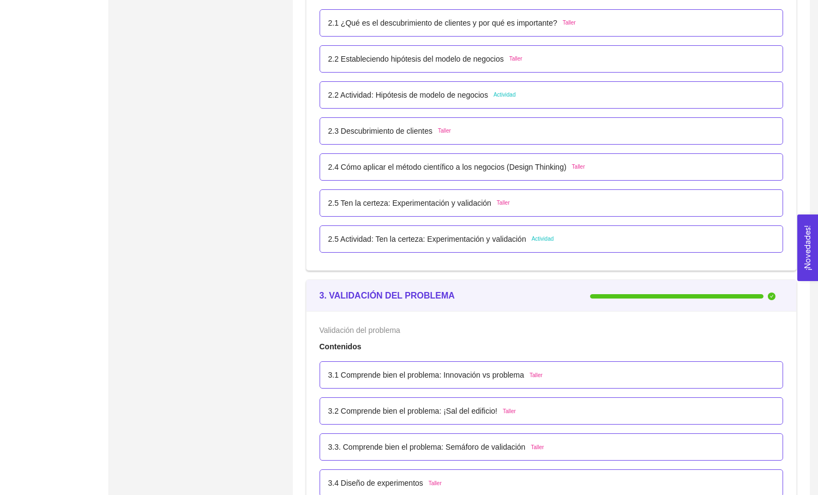
click at [633, 261] on div "El emprendedor puede establecer su hipótesis de modelo de negocios Contenidos 2…" at bounding box center [552, 114] width 490 height 311
click at [626, 250] on div "2.5 Actividad: Ten la certeza: Experimentación y validación Actividad" at bounding box center [552, 238] width 464 height 27
click at [614, 243] on div "2.5 Actividad: Ten la certeza: Experimentación y validación Actividad" at bounding box center [551, 239] width 447 height 12
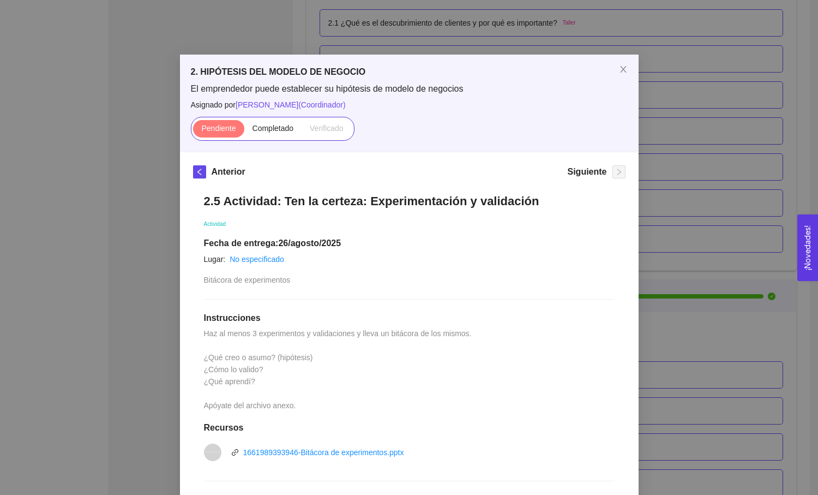
click at [316, 128] on span "Verificado" at bounding box center [326, 128] width 33 height 9
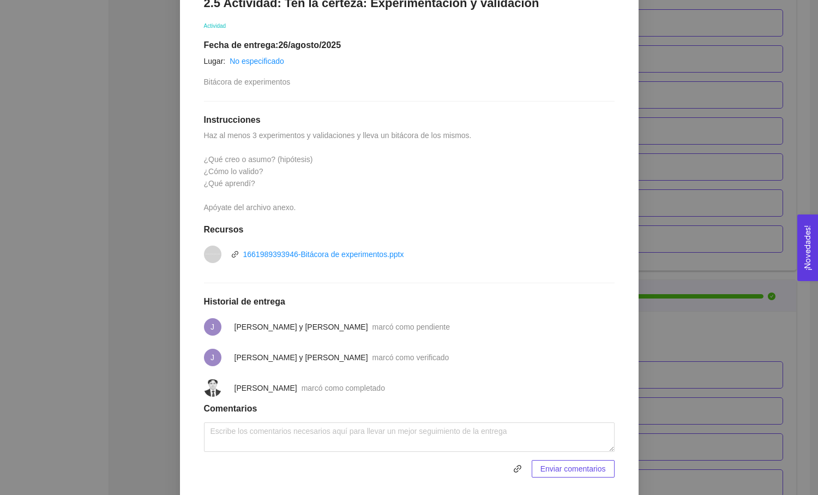
scroll to position [213, 0]
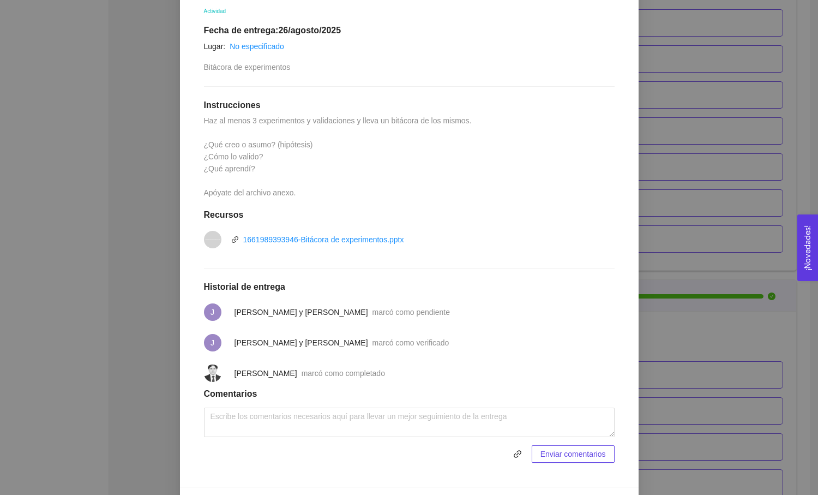
click at [787, 136] on div "2. HIPÓTESIS DEL MODELO DE NEGOCIO El emprendedor puede establecer su hipótesis…" at bounding box center [409, 247] width 818 height 495
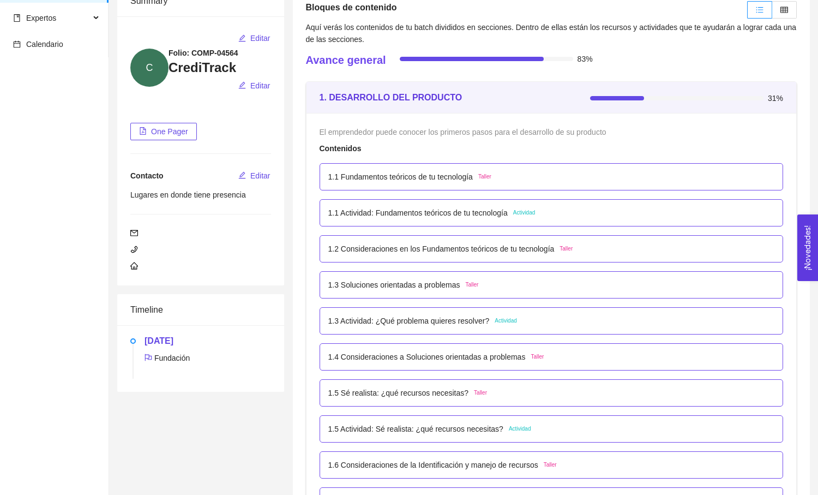
scroll to position [158, 0]
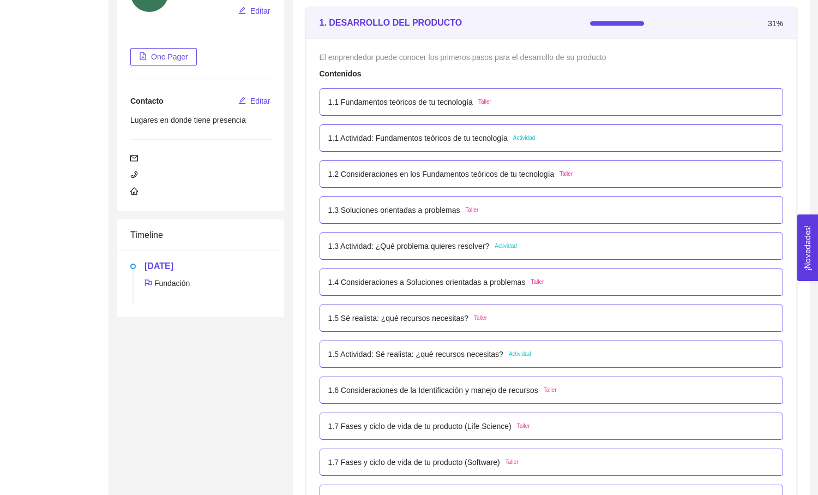
click at [569, 100] on div "1.1 Fundamentos teóricos de tu tecnología Taller" at bounding box center [551, 102] width 447 height 12
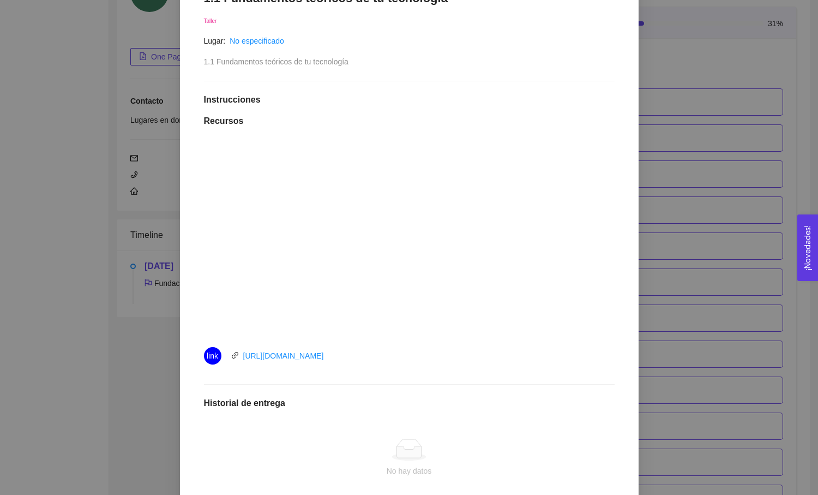
scroll to position [0, 0]
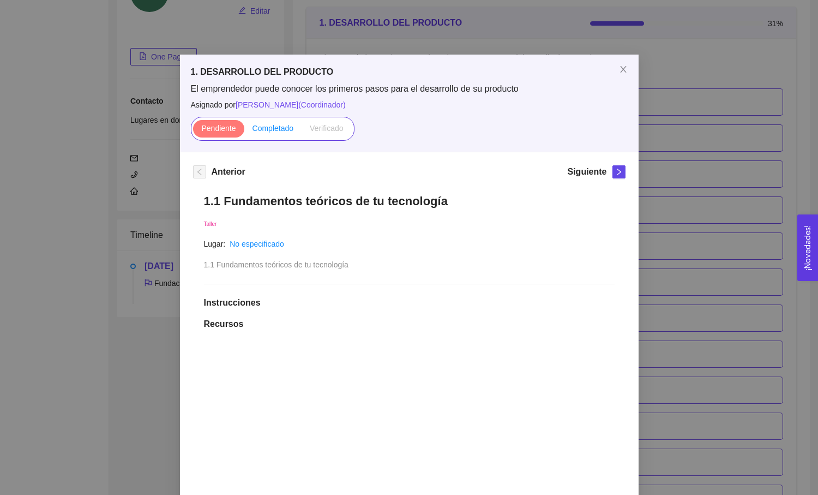
click at [278, 132] on span "Completado" at bounding box center [273, 128] width 41 height 9
click at [244, 131] on input "Completado" at bounding box center [244, 131] width 0 height 0
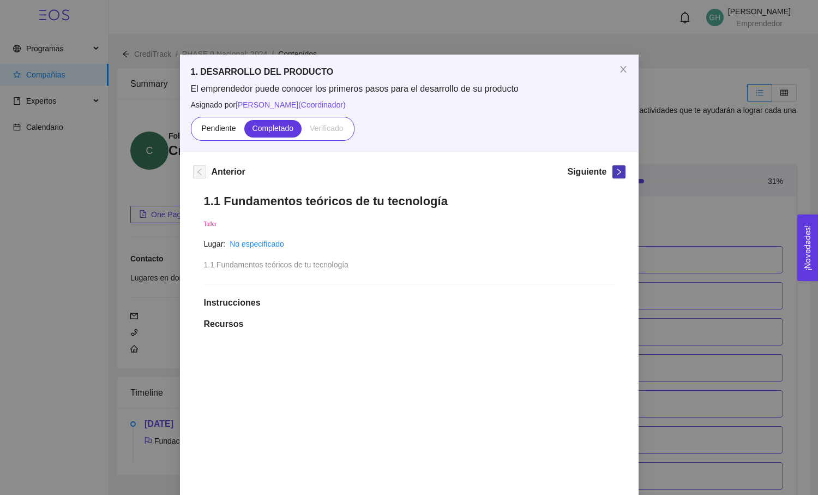
click at [620, 169] on icon "right" at bounding box center [619, 172] width 8 height 8
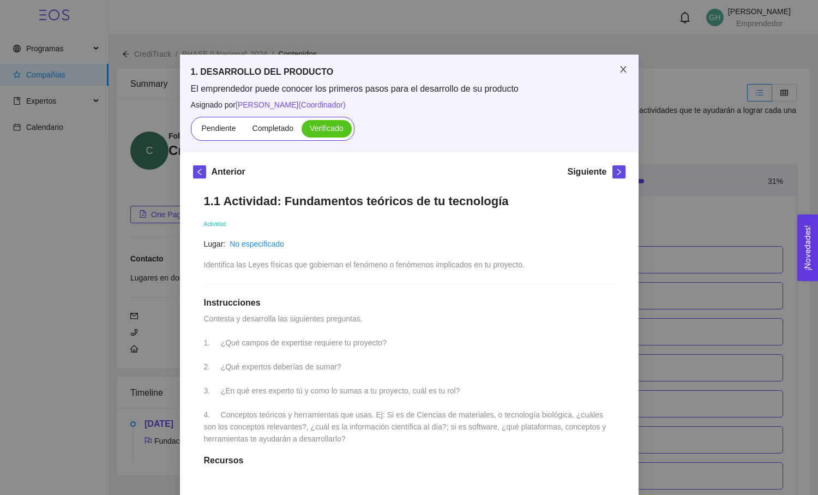
click at [622, 71] on icon "close" at bounding box center [623, 69] width 6 height 7
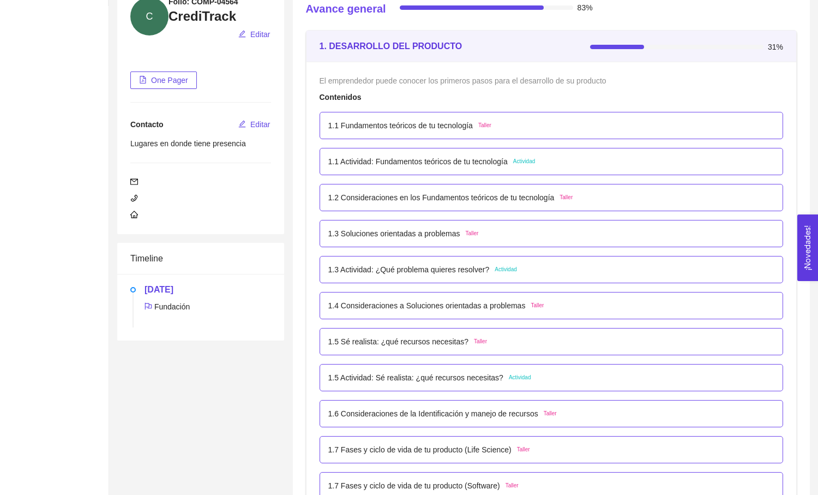
scroll to position [140, 0]
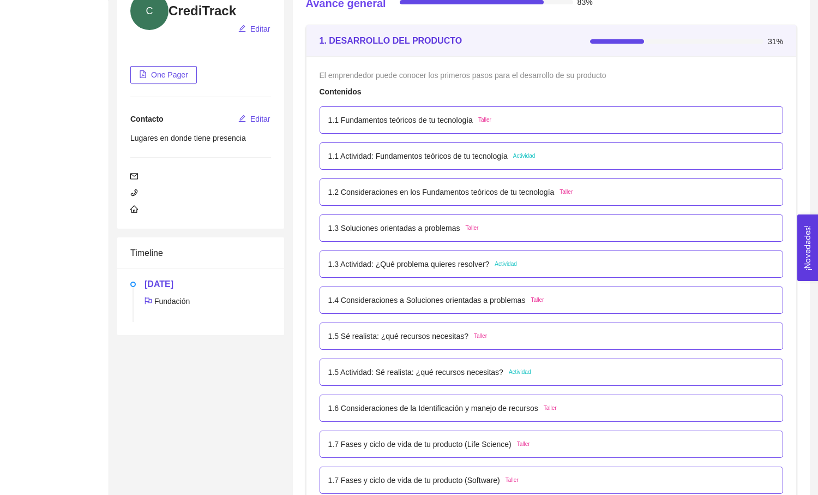
click at [577, 204] on div "1.2 Consideraciones en los Fundamentos teóricos de tu tecnología Taller" at bounding box center [552, 191] width 464 height 27
click at [568, 194] on div "1.2 Consideraciones en los Fundamentos teóricos de tu tecnología Taller" at bounding box center [450, 192] width 245 height 12
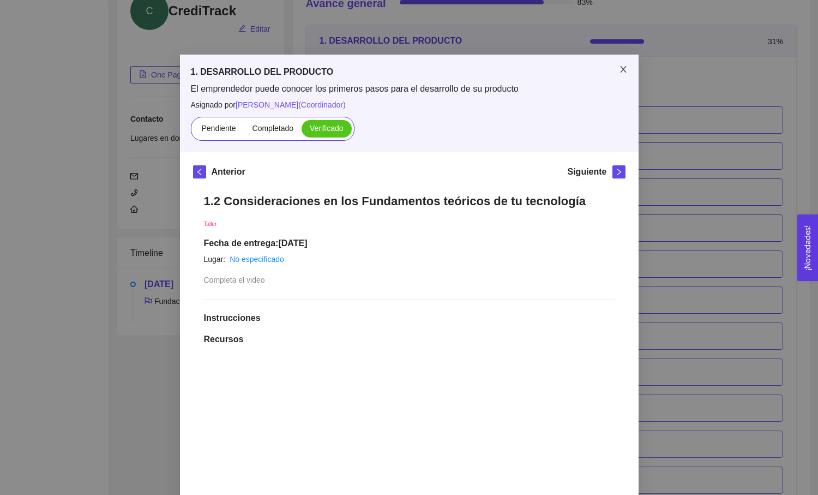
click at [614, 73] on span "Close" at bounding box center [623, 70] width 31 height 31
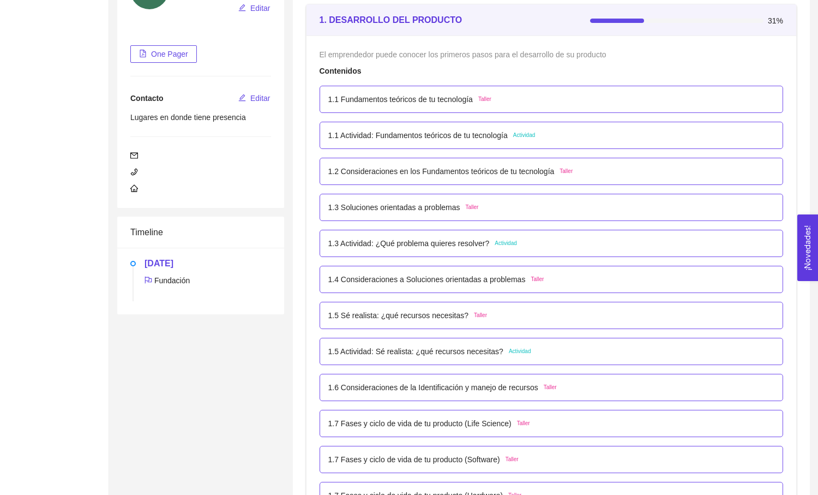
scroll to position [164, 0]
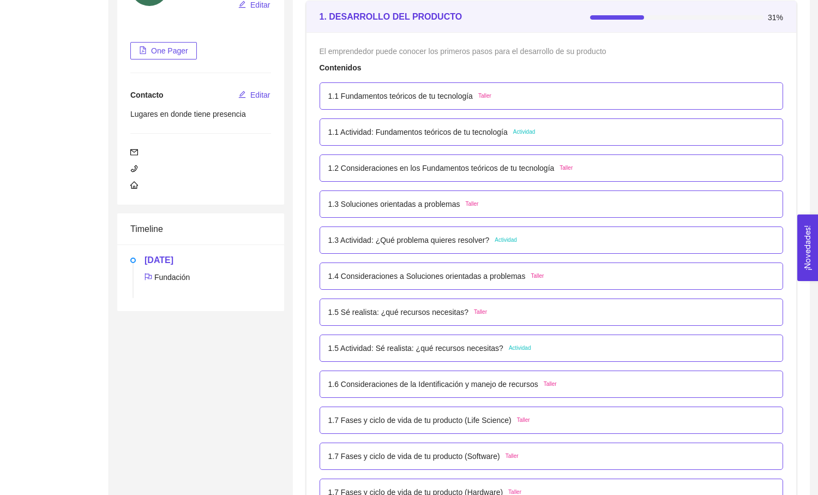
click at [505, 202] on div "1.3 Soluciones orientadas a problemas Taller" at bounding box center [551, 204] width 447 height 12
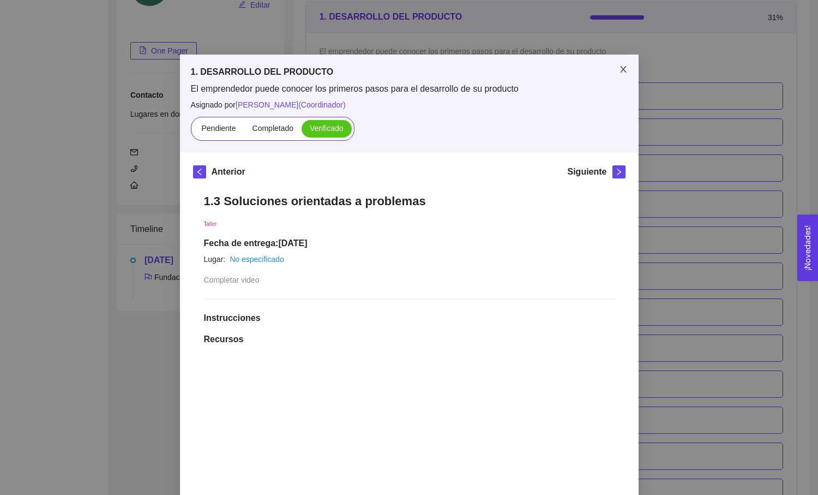
click at [617, 66] on span "Close" at bounding box center [623, 70] width 31 height 31
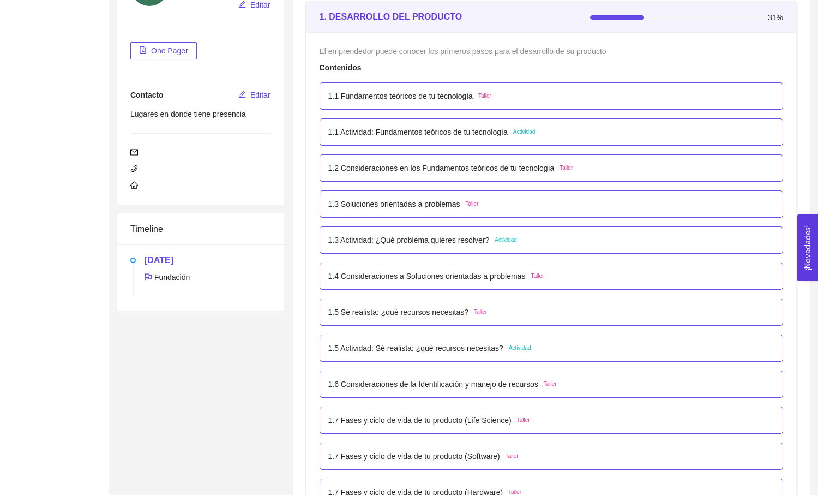
click at [541, 228] on div "1.3 Actividad: ¿Qué problema quieres resolver? Actividad" at bounding box center [552, 239] width 464 height 27
click at [515, 242] on span "Actividad" at bounding box center [506, 240] width 22 height 9
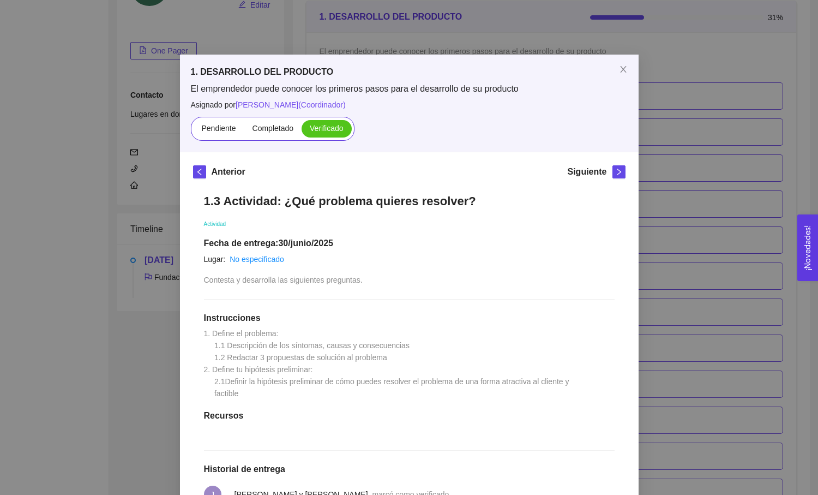
click at [618, 179] on div "Siguiente" at bounding box center [596, 173] width 58 height 17
click at [619, 173] on icon "right" at bounding box center [619, 172] width 4 height 7
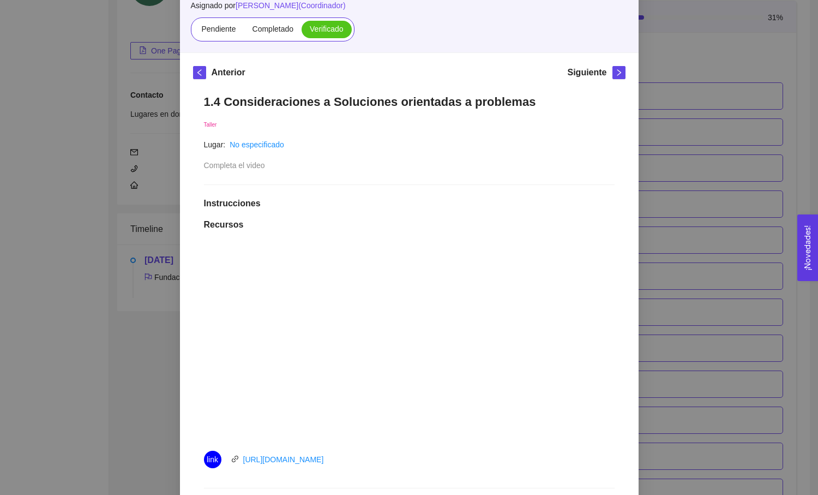
scroll to position [115, 0]
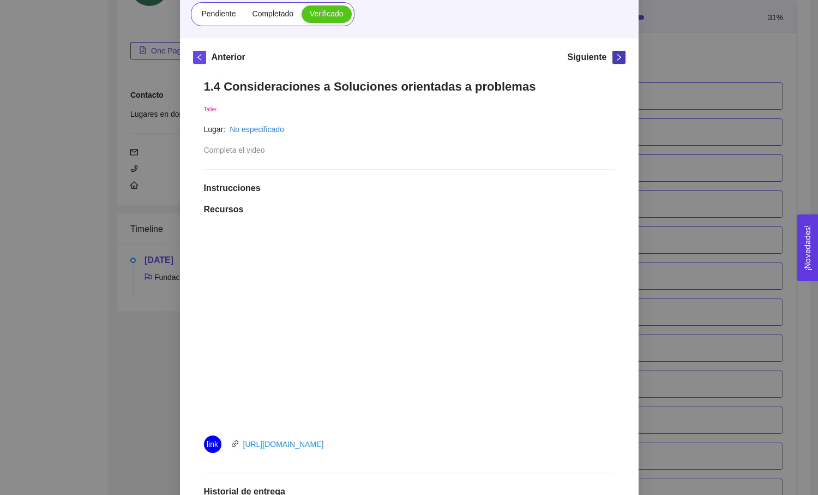
click at [619, 59] on icon "right" at bounding box center [619, 57] width 4 height 7
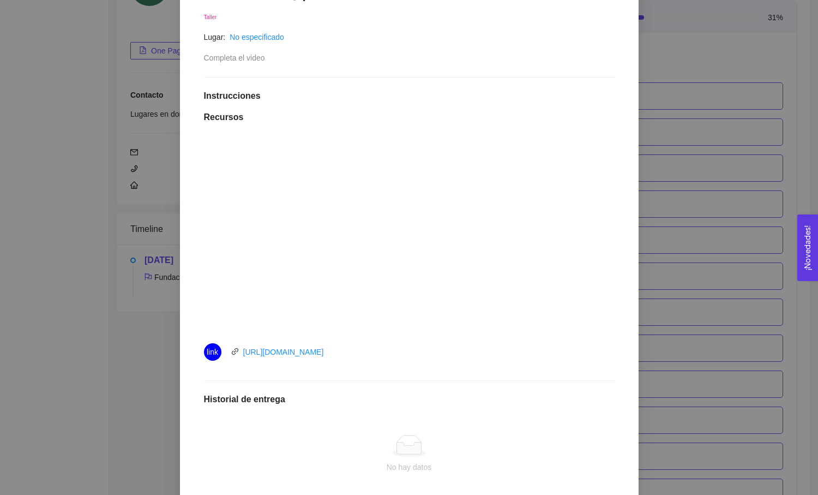
scroll to position [0, 0]
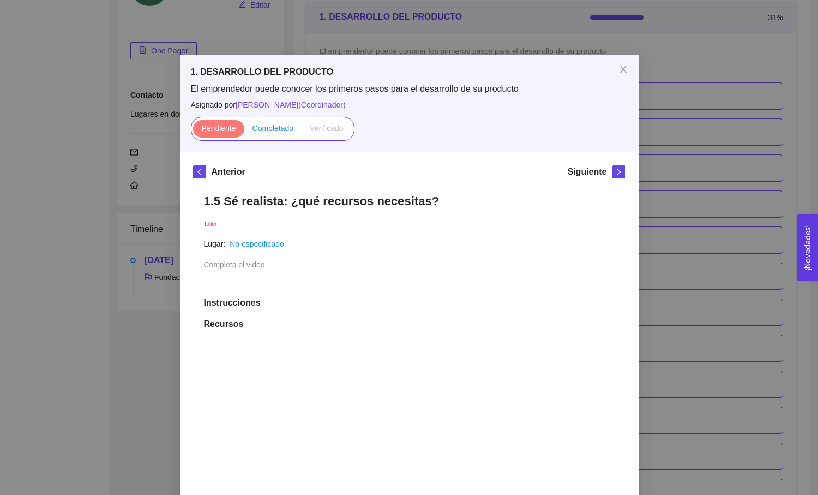
click at [286, 129] on span "Completado" at bounding box center [273, 128] width 41 height 9
click at [244, 131] on input "Completado" at bounding box center [244, 131] width 0 height 0
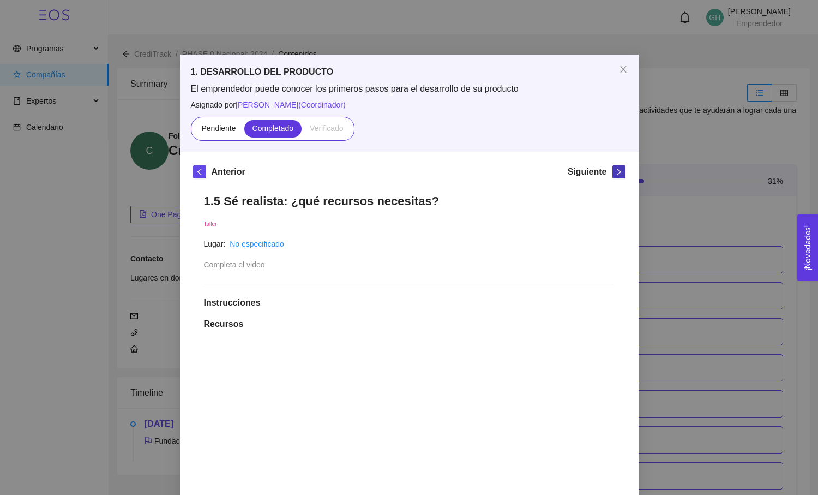
click at [615, 171] on icon "right" at bounding box center [619, 172] width 8 height 8
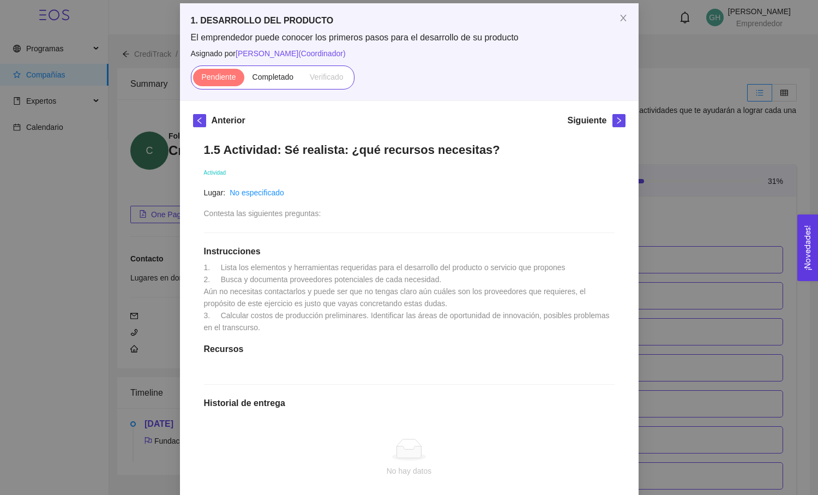
scroll to position [122, 0]
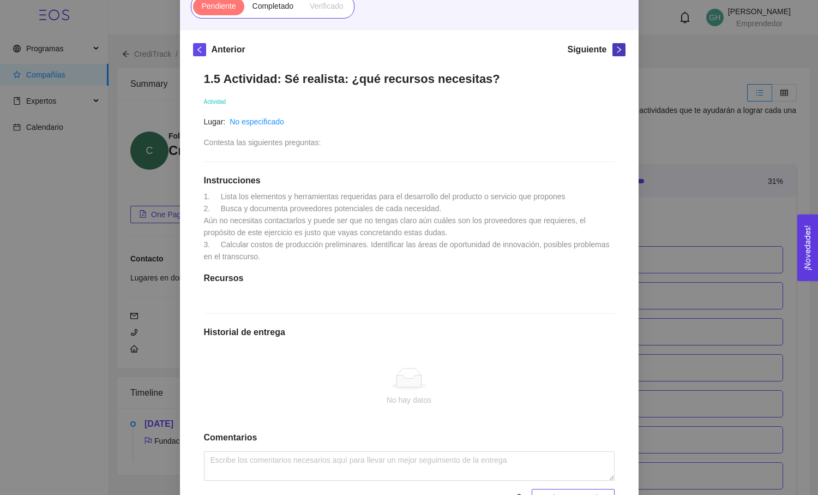
click at [618, 50] on icon "right" at bounding box center [619, 50] width 8 height 8
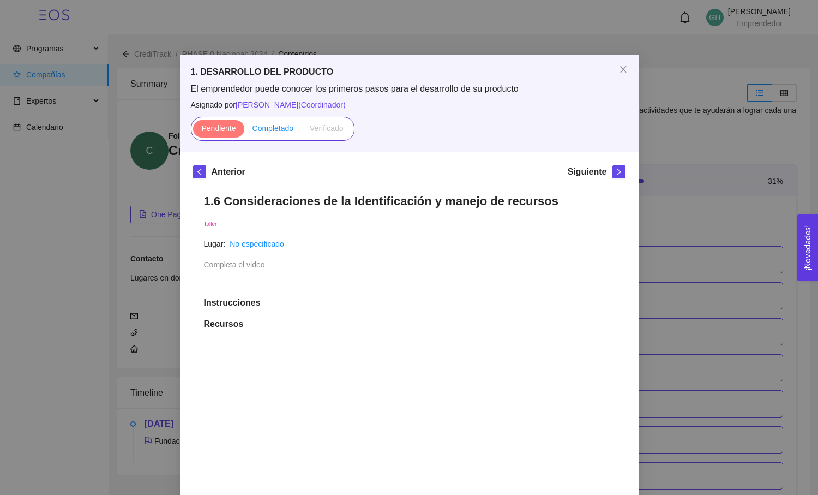
scroll to position [0, 0]
click at [267, 119] on div "Pendiente Completado Verificado" at bounding box center [273, 129] width 164 height 24
click at [273, 122] on label "Completado" at bounding box center [273, 128] width 58 height 17
click at [244, 131] on input "Completado" at bounding box center [244, 131] width 0 height 0
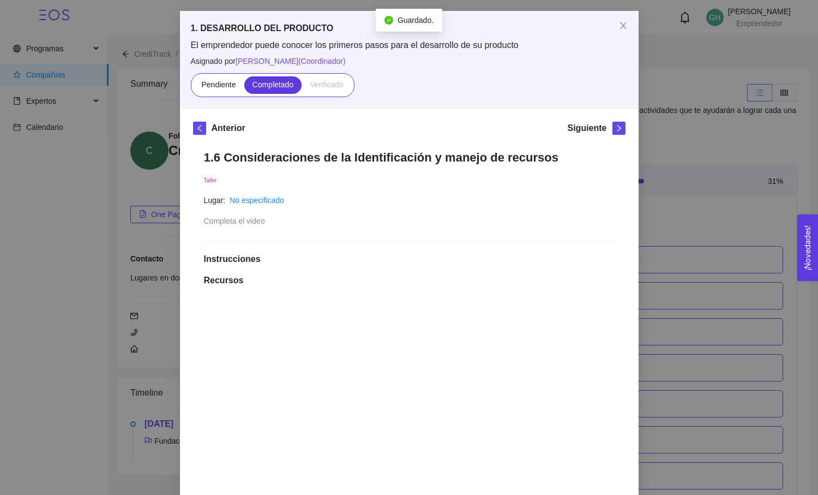
scroll to position [32, 0]
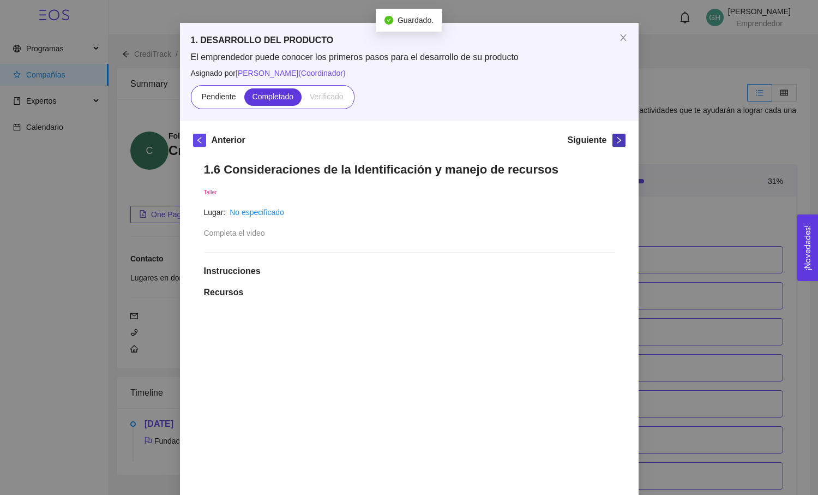
click at [616, 139] on icon "right" at bounding box center [619, 140] width 8 height 8
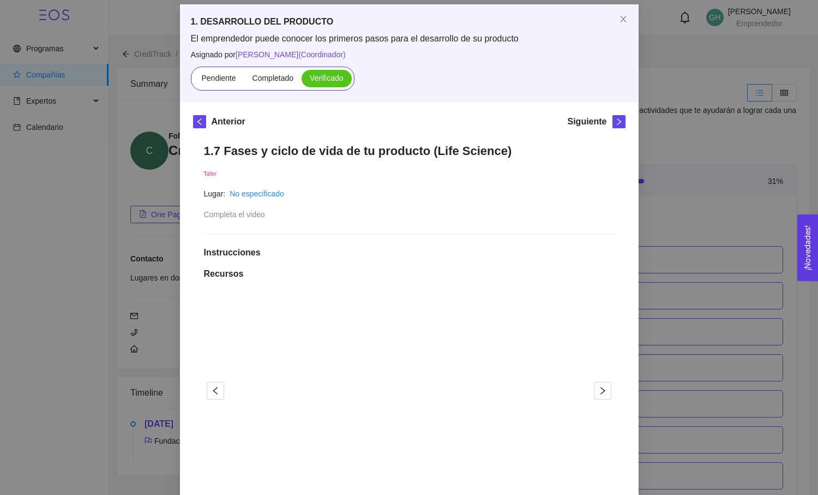
scroll to position [49, 0]
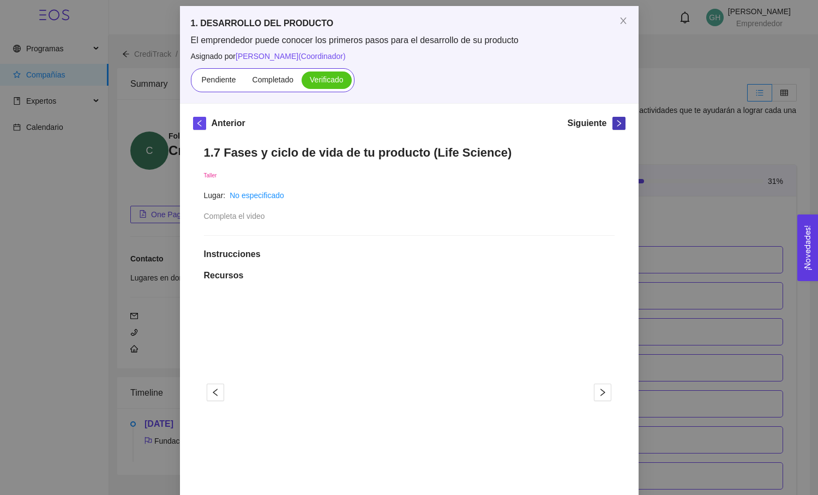
click at [614, 123] on span "right" at bounding box center [619, 123] width 12 height 8
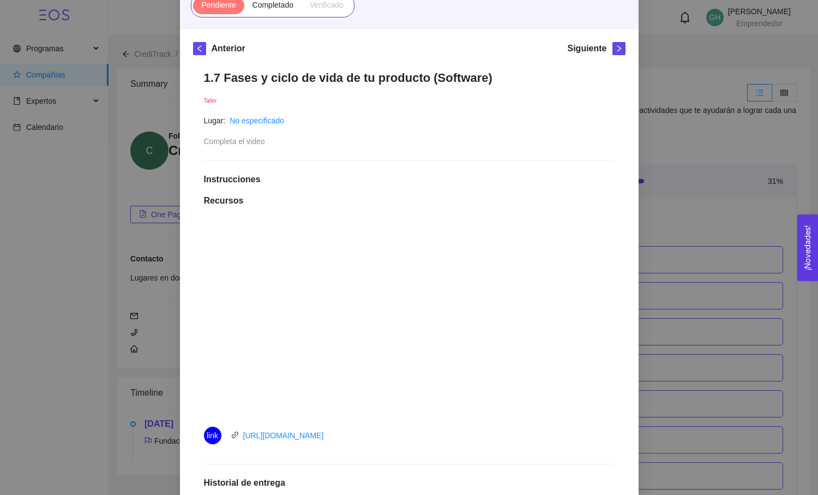
scroll to position [92, 0]
